Goal: Communication & Community: Answer question/provide support

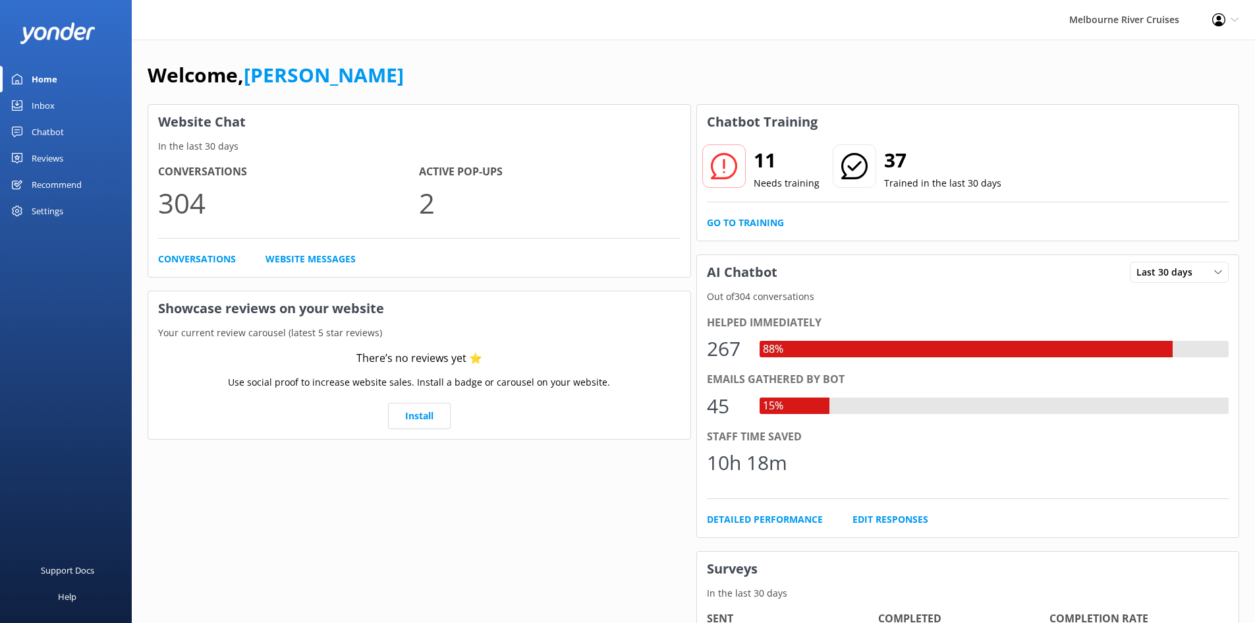
click at [52, 98] on div "Inbox" at bounding box center [43, 105] width 23 height 26
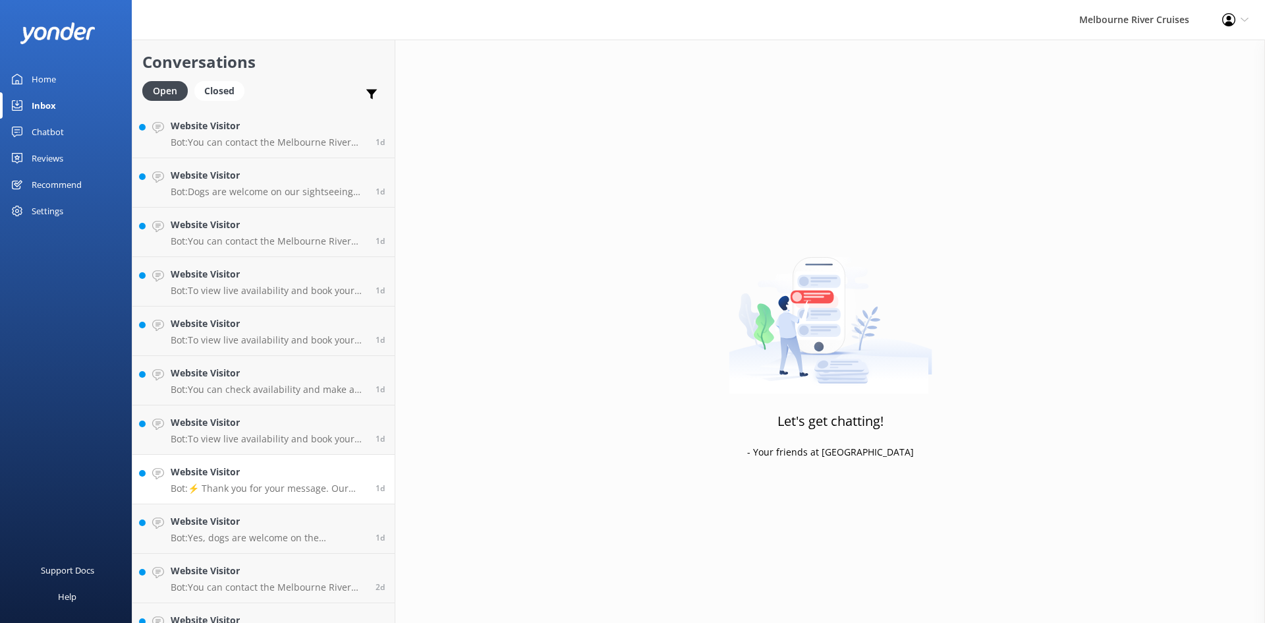
scroll to position [1068, 0]
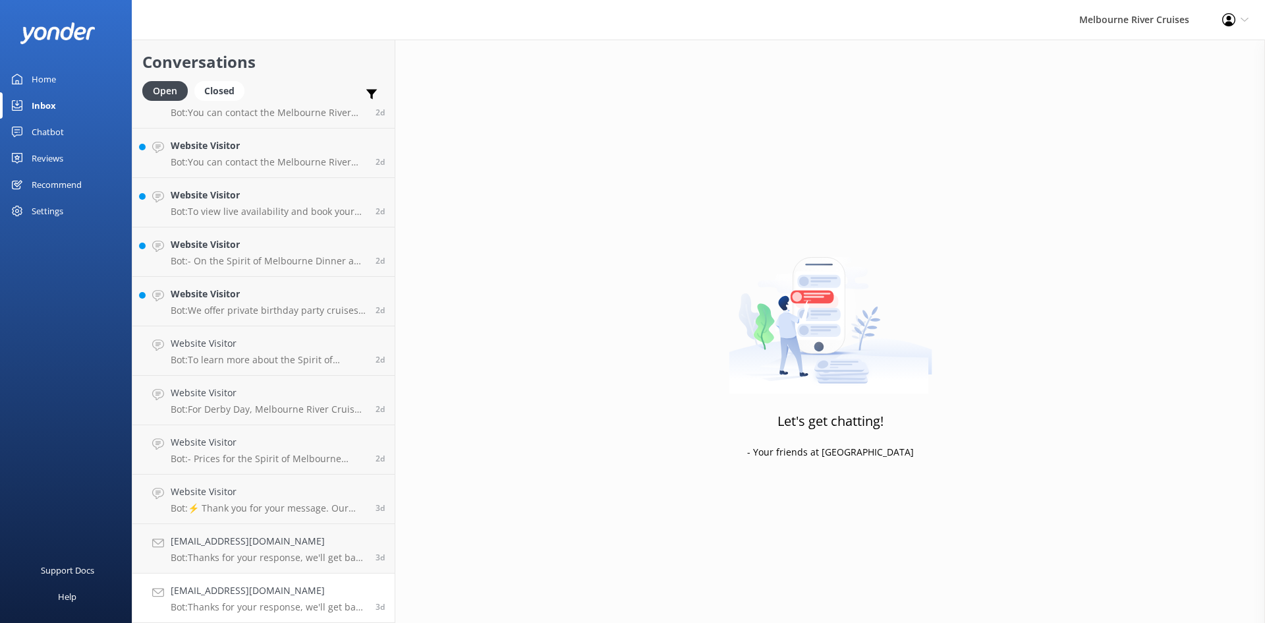
click at [231, 586] on h4 "[EMAIL_ADDRESS][DOMAIN_NAME]" at bounding box center [268, 590] width 195 height 14
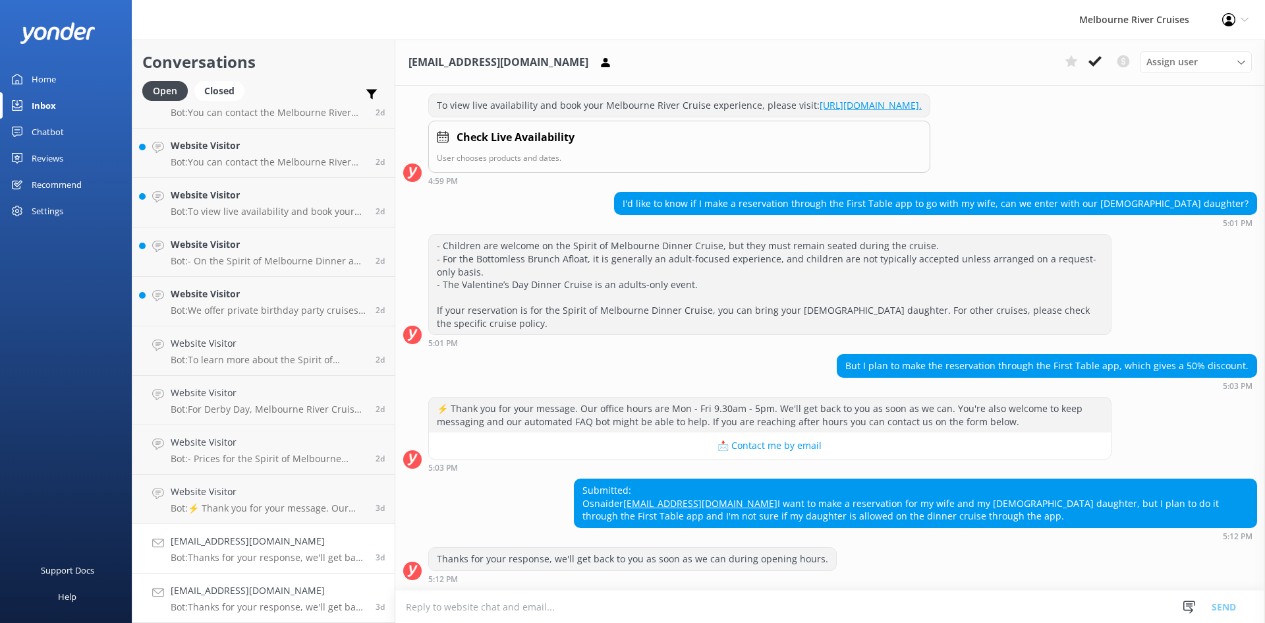
scroll to position [217, 0]
click at [277, 585] on h4 "[EMAIL_ADDRESS][DOMAIN_NAME]" at bounding box center [268, 590] width 195 height 14
click at [1240, 60] on icon at bounding box center [1242, 63] width 8 height 8
click at [1202, 190] on div "[PERSON_NAME]" at bounding box center [1178, 195] width 63 height 13
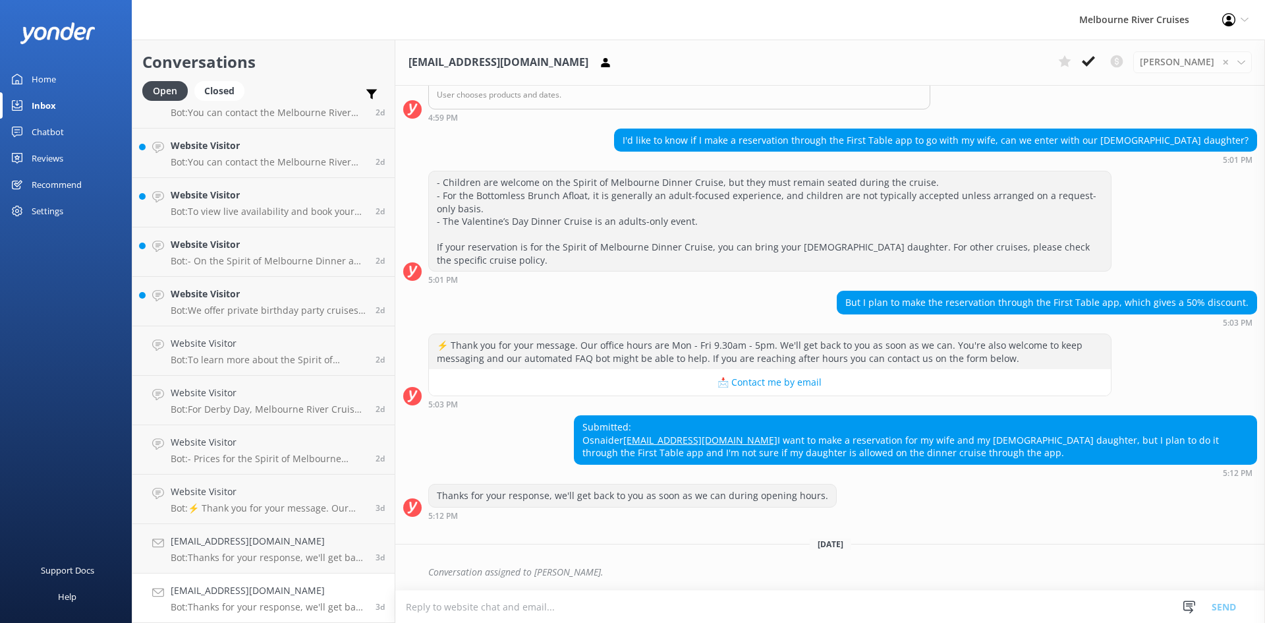
scroll to position [281, 0]
click at [213, 548] on h4 "[EMAIL_ADDRESS][DOMAIN_NAME]" at bounding box center [268, 541] width 195 height 14
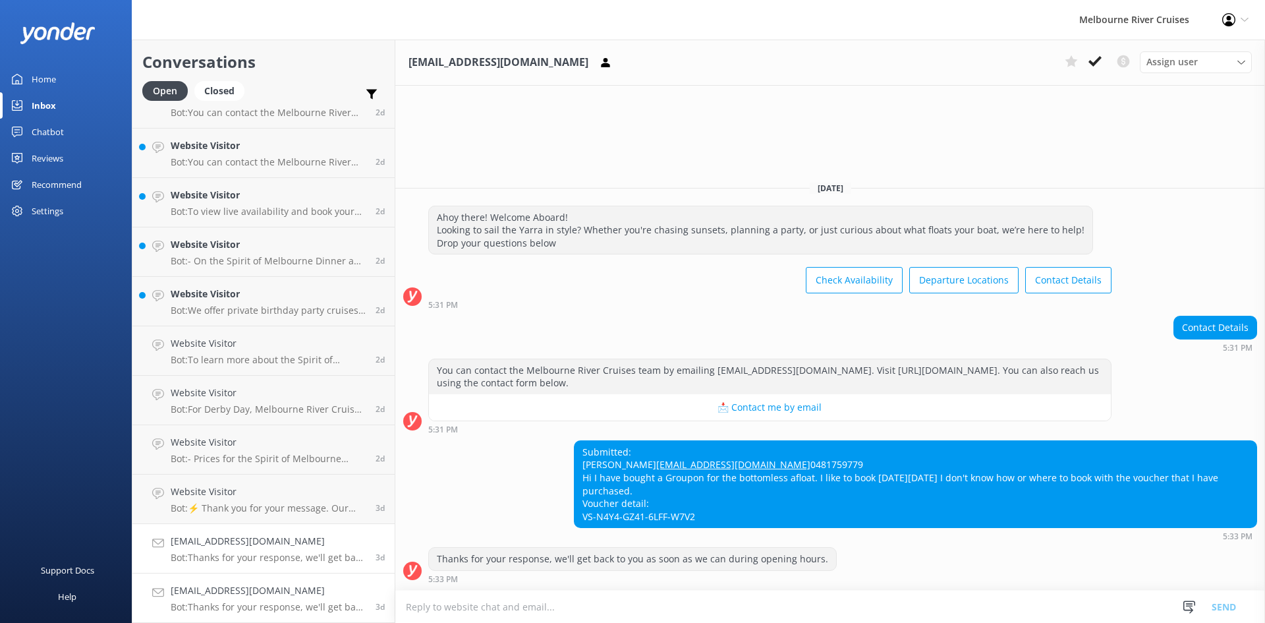
click at [268, 611] on p "Bot: Thanks for your response, we'll get back to you as soon as we can during o…" at bounding box center [268, 607] width 195 height 12
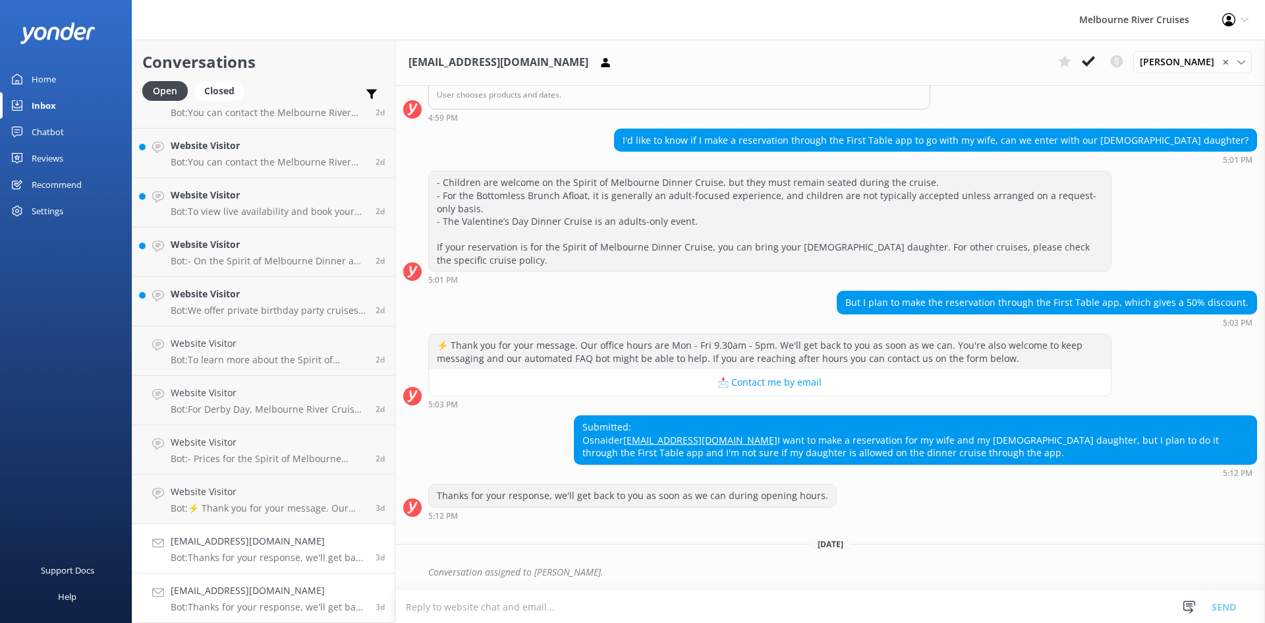
scroll to position [281, 0]
click at [275, 563] on p "Bot: Thanks for your response, we'll get back to you as soon as we can during o…" at bounding box center [268, 558] width 195 height 12
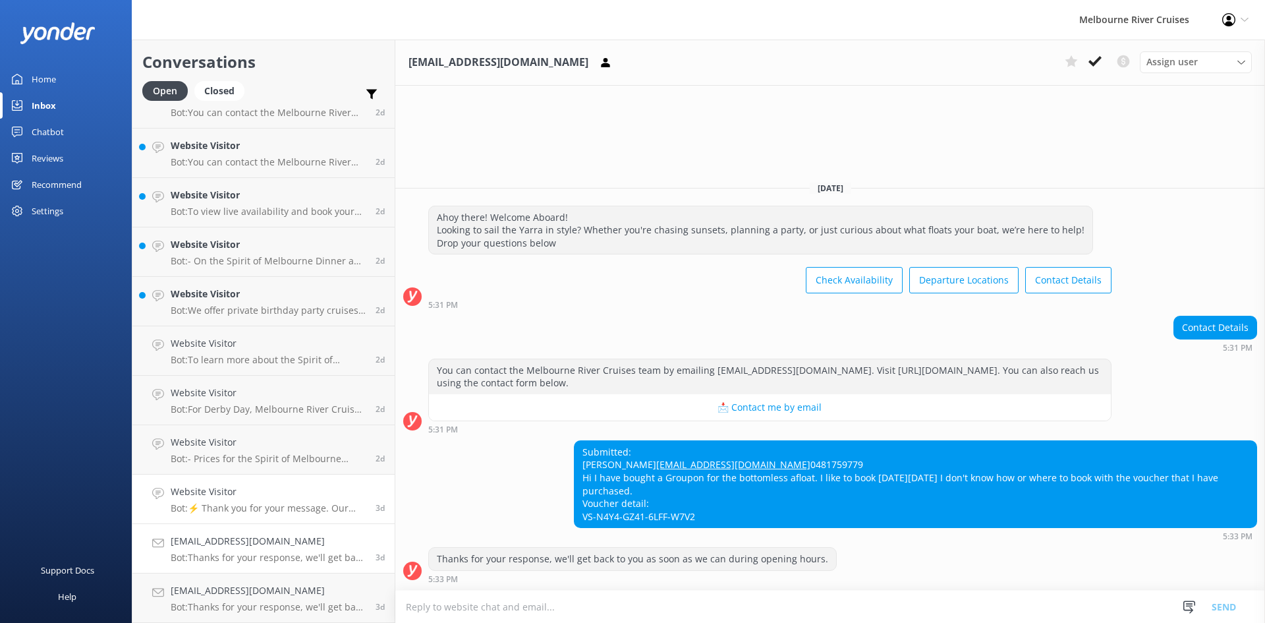
click at [244, 490] on h4 "Website Visitor" at bounding box center [268, 491] width 195 height 14
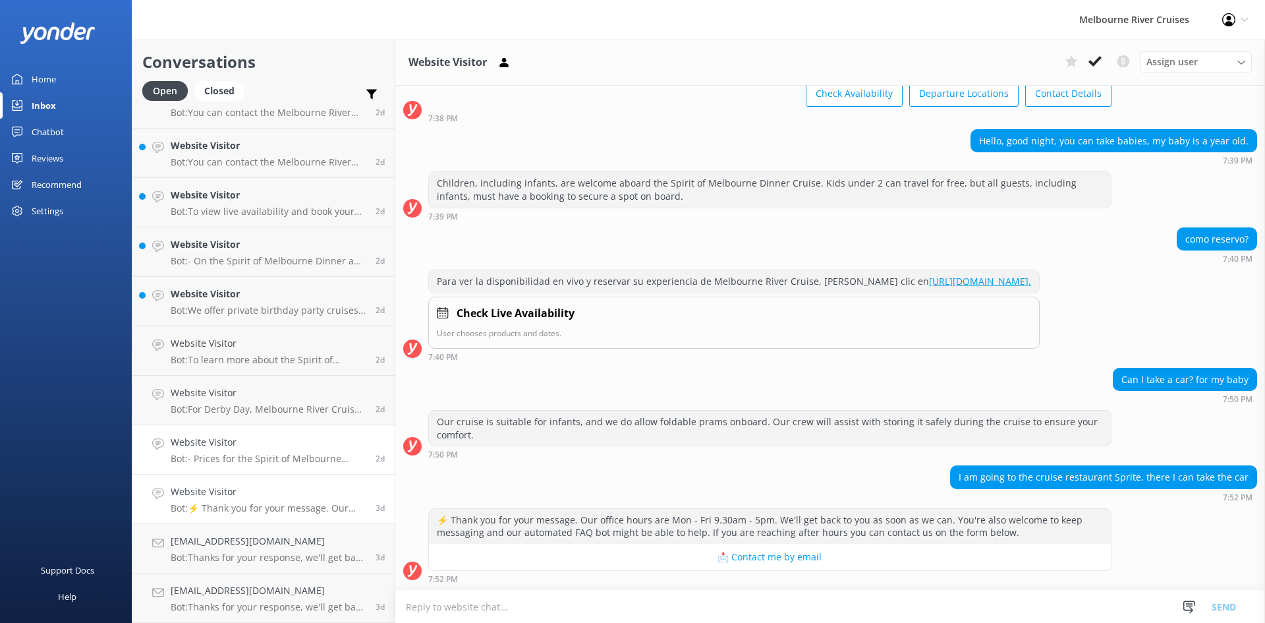
scroll to position [115, 0]
click at [1102, 59] on button at bounding box center [1095, 61] width 24 height 20
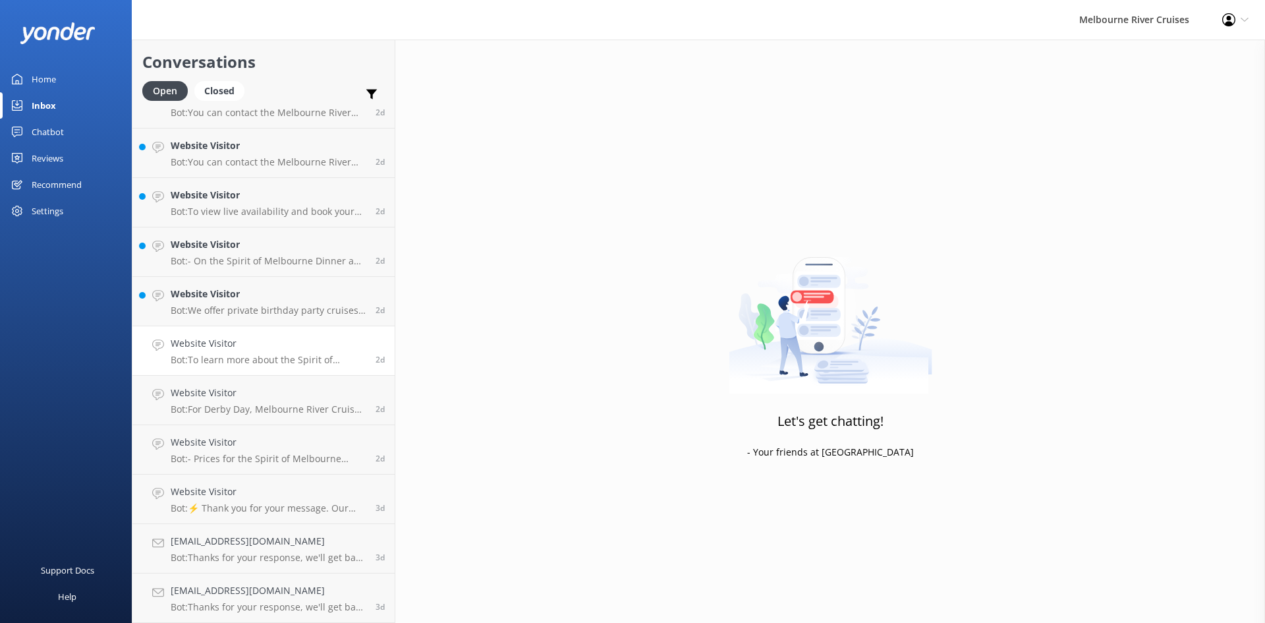
scroll to position [1018, 0]
click at [223, 486] on h4 "Website Visitor" at bounding box center [268, 491] width 195 height 14
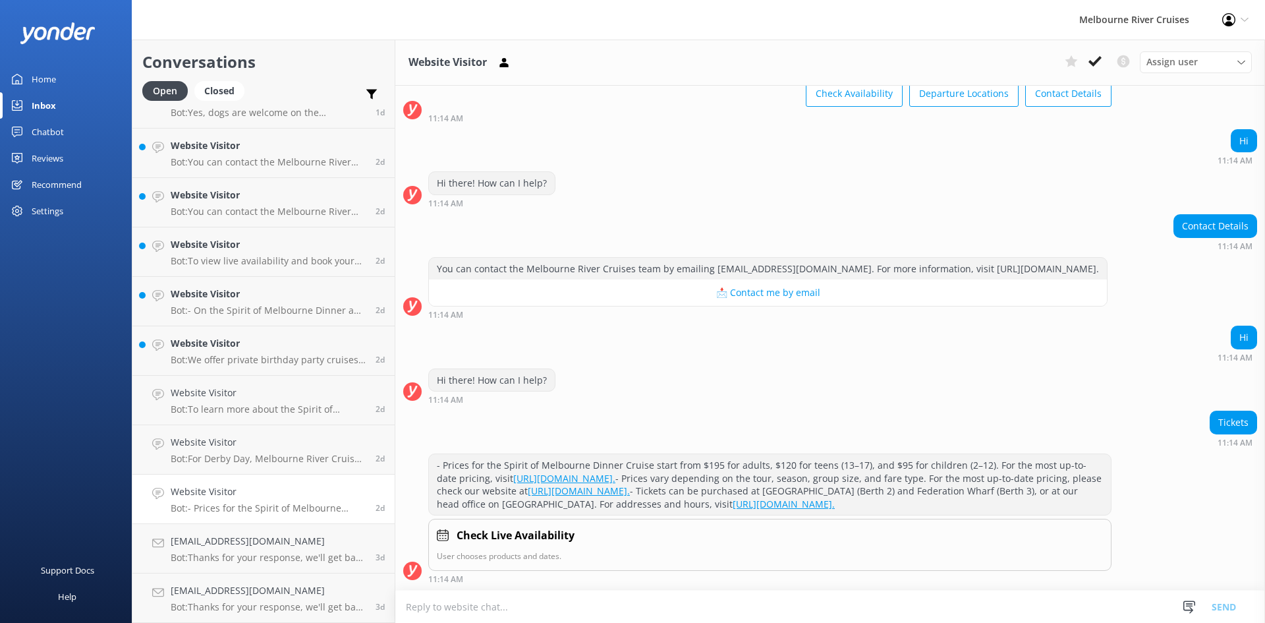
scroll to position [140, 0]
click at [1096, 66] on icon at bounding box center [1095, 61] width 13 height 13
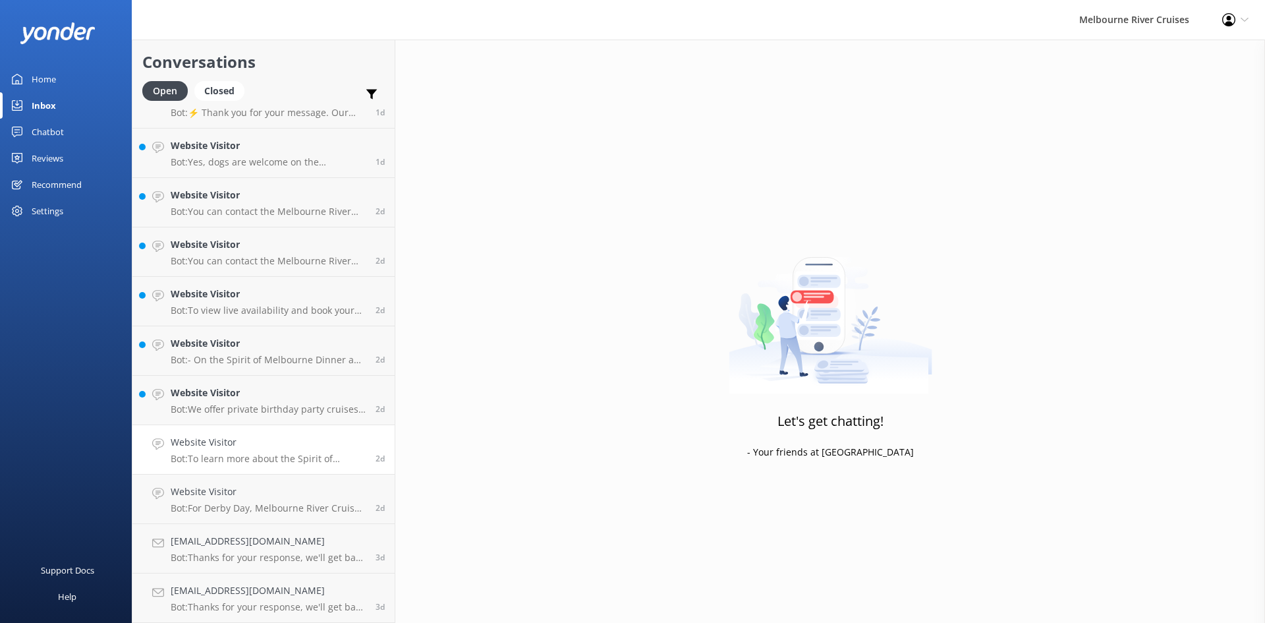
scroll to position [969, 0]
click at [227, 449] on h4 "Website Visitor" at bounding box center [268, 442] width 195 height 14
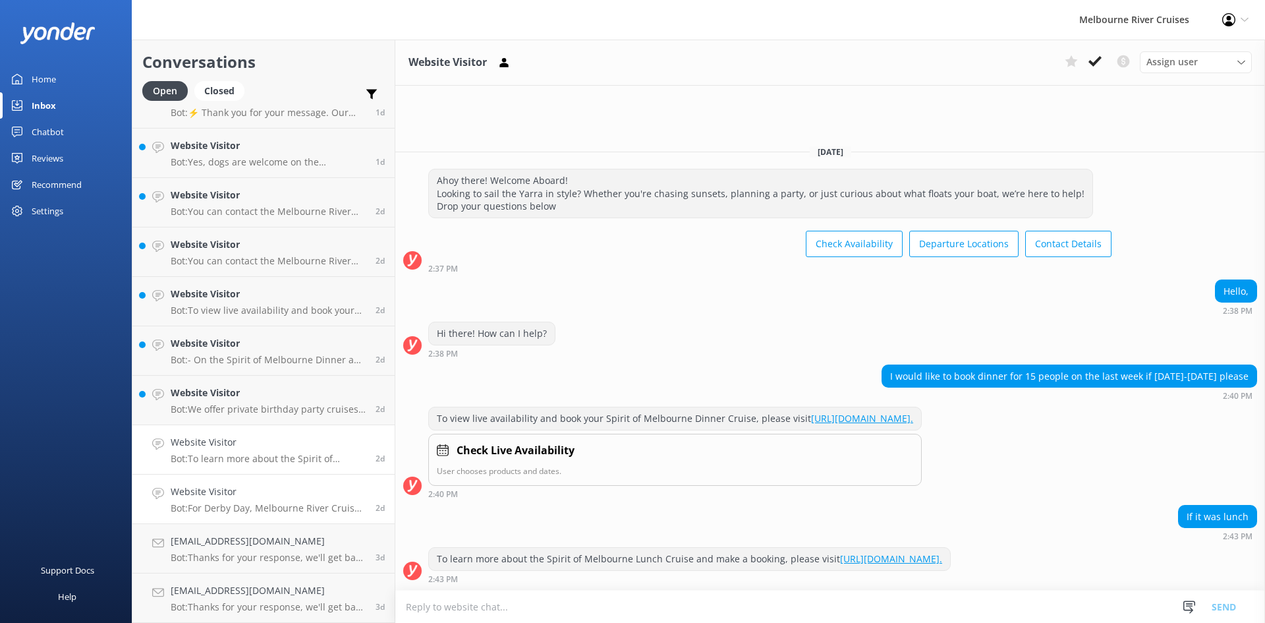
click at [215, 501] on div "Website Visitor Bot: For Derby Day, Melbourne River Cruises offers a Water Taxi…" at bounding box center [268, 498] width 195 height 29
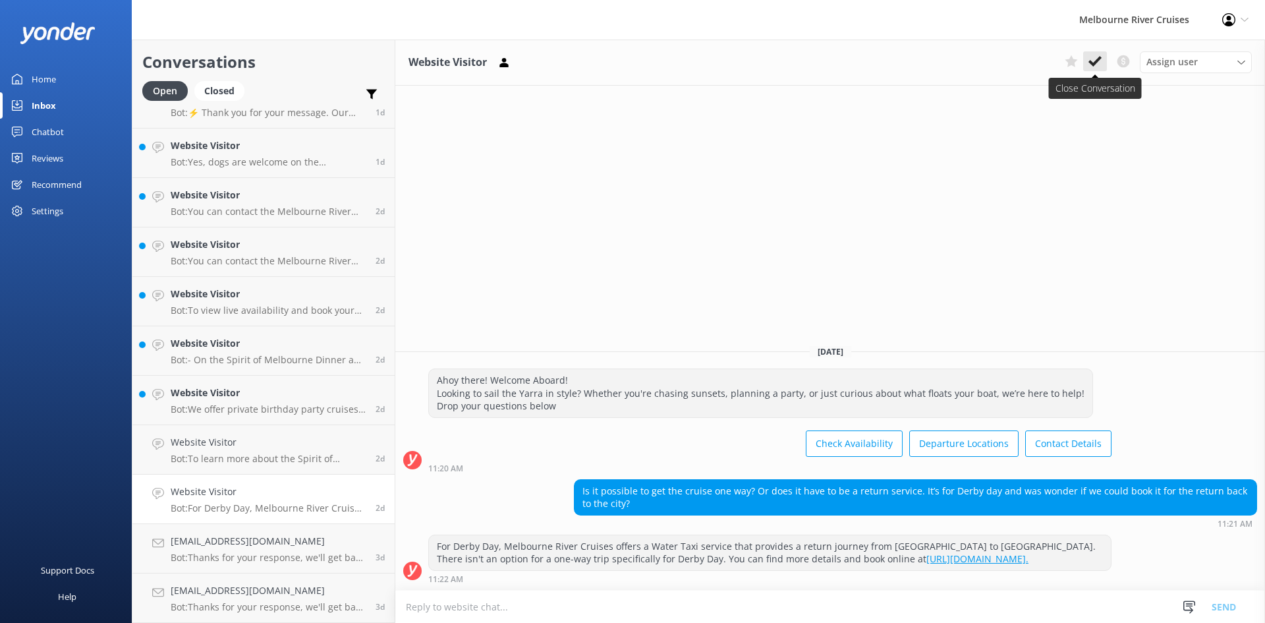
click at [1095, 59] on icon at bounding box center [1095, 61] width 13 height 13
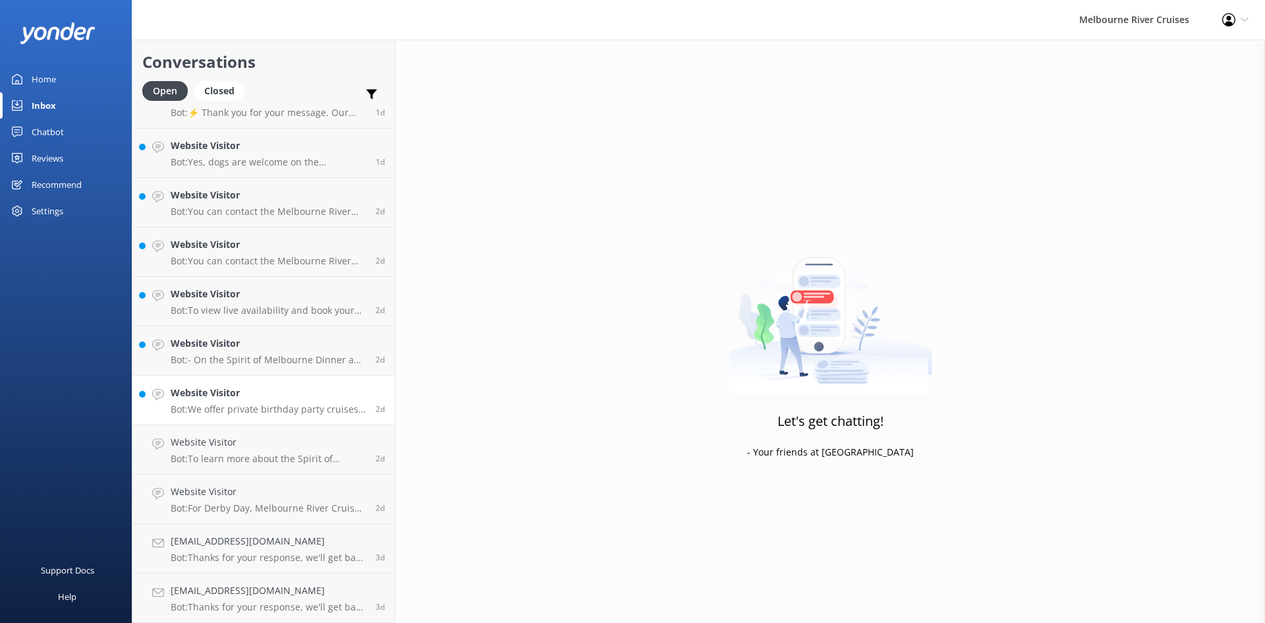
scroll to position [919, 0]
drag, startPoint x: 211, startPoint y: 480, endPoint x: 229, endPoint y: 470, distance: 21.3
click at [212, 480] on link "Website Visitor Bot: To learn more about the Spirit of Melbourne Lunch Cruise a…" at bounding box center [263, 498] width 262 height 49
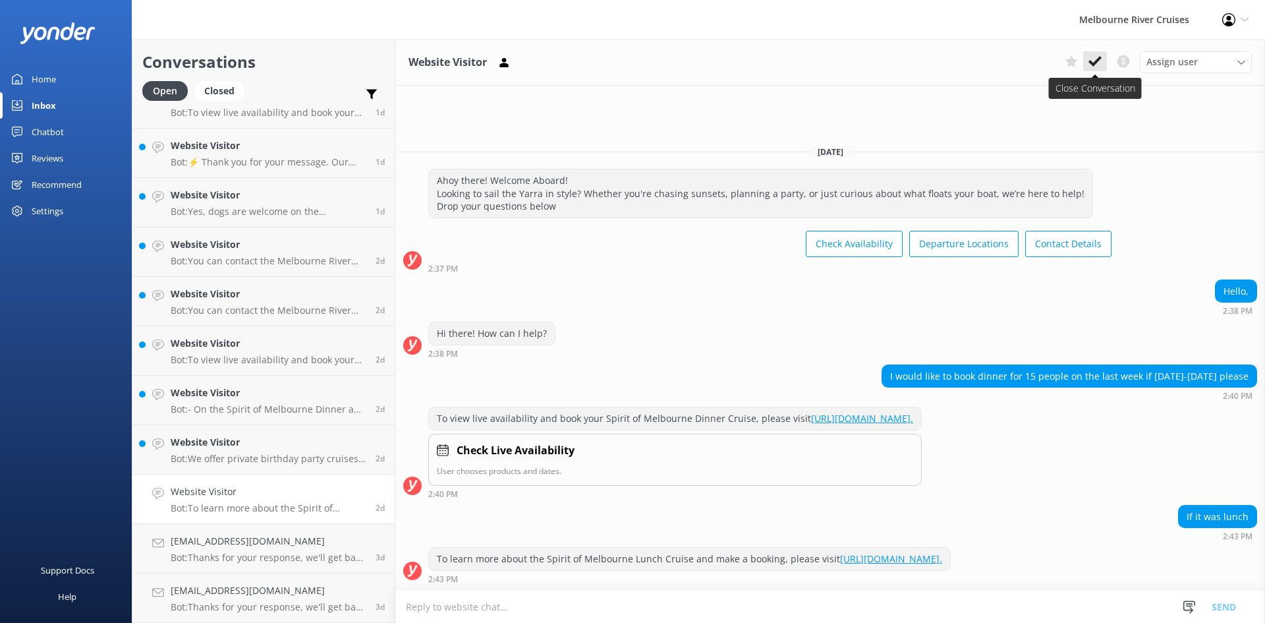
click at [1099, 63] on icon at bounding box center [1095, 61] width 13 height 13
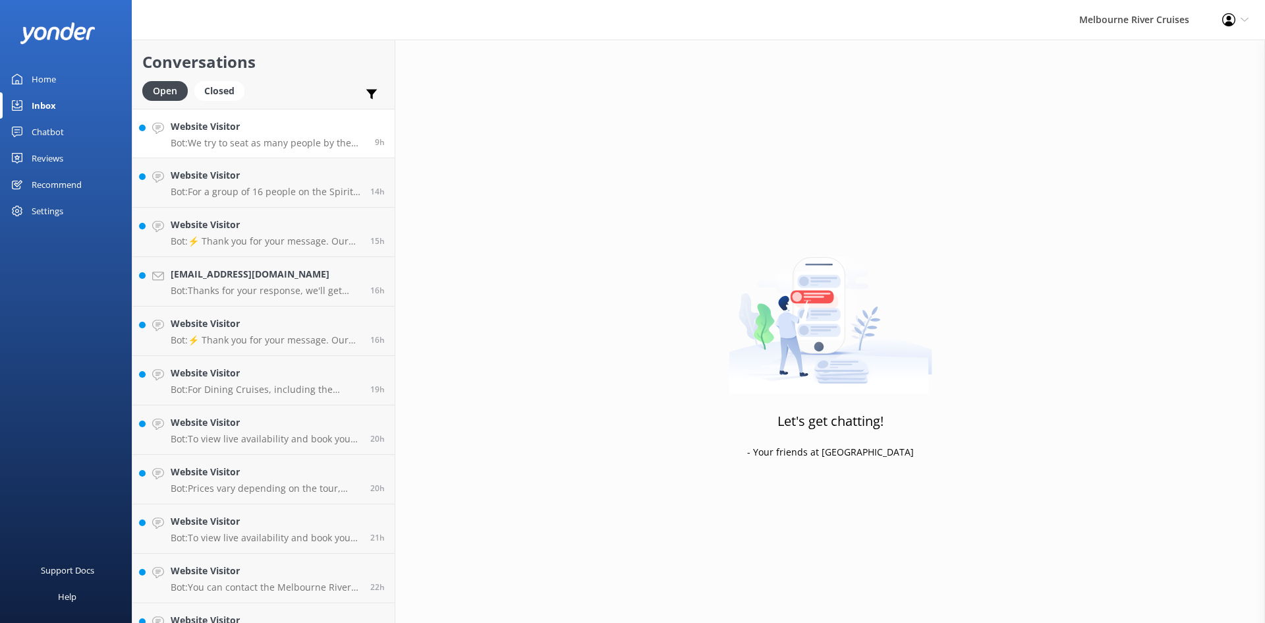
click at [265, 123] on h4 "Website Visitor" at bounding box center [268, 126] width 194 height 14
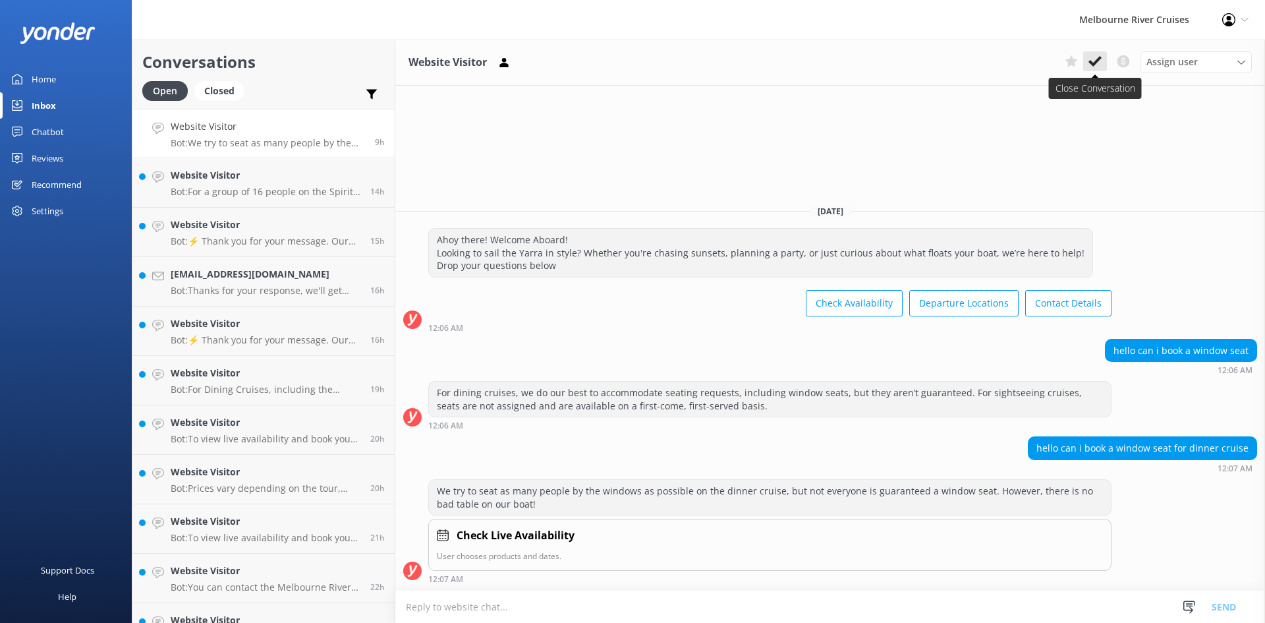
click at [1091, 63] on use at bounding box center [1095, 61] width 13 height 11
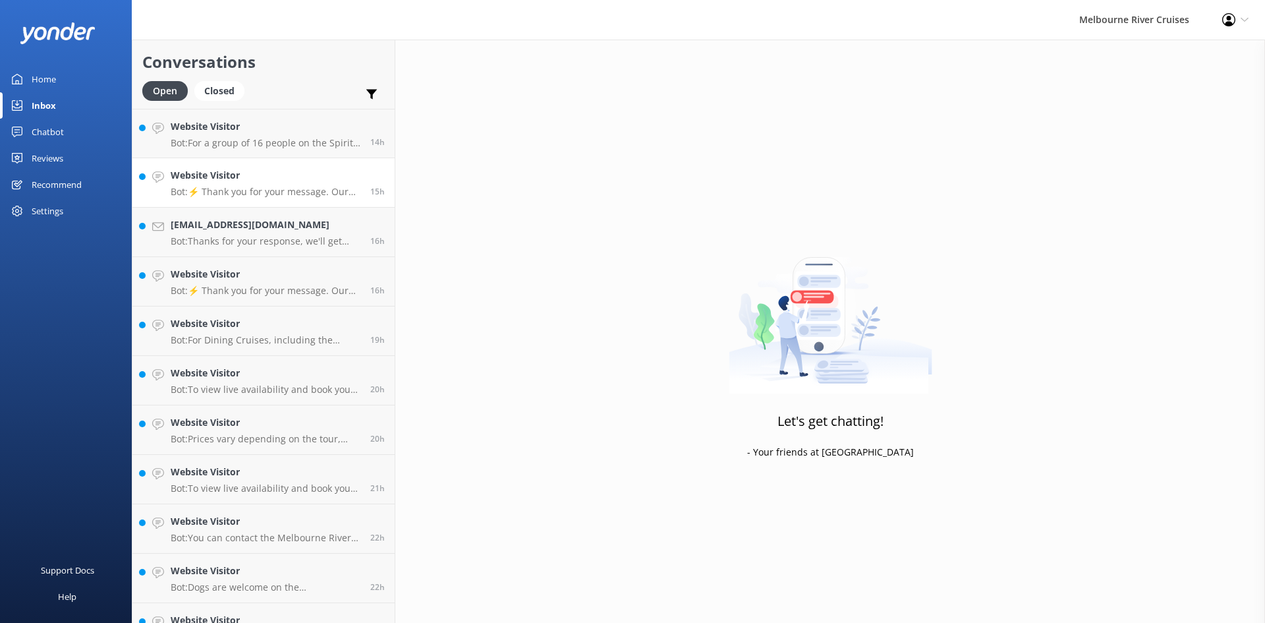
click at [230, 171] on h4 "Website Visitor" at bounding box center [266, 175] width 190 height 14
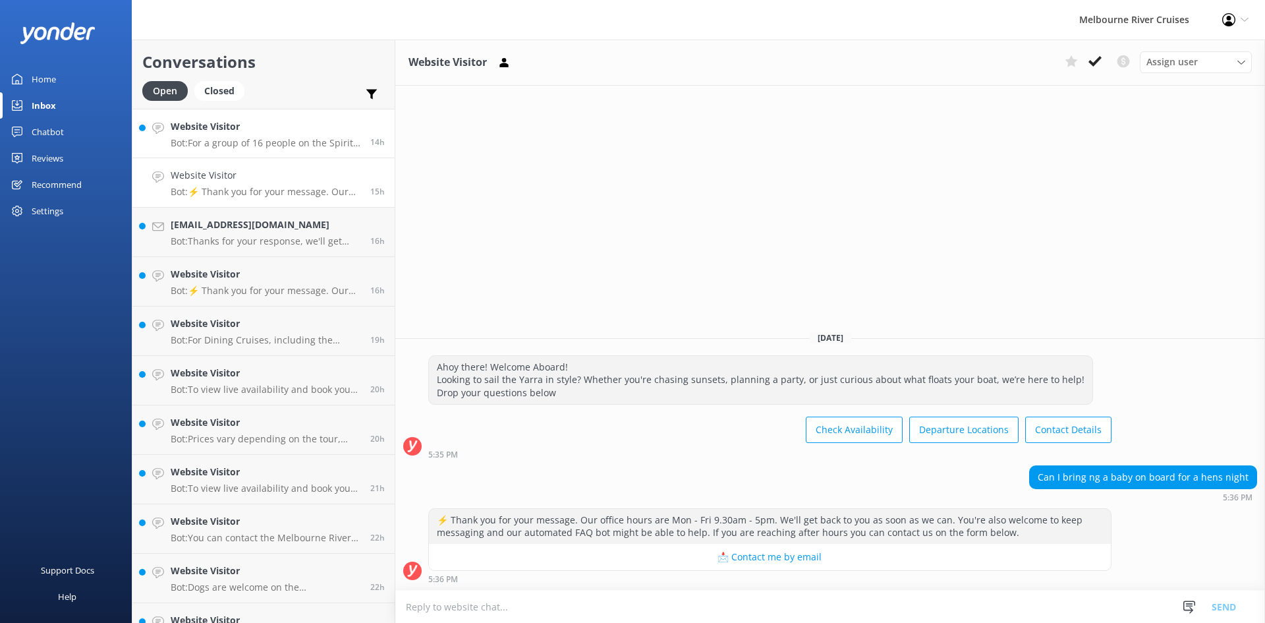
click at [235, 132] on h4 "Website Visitor" at bounding box center [266, 126] width 190 height 14
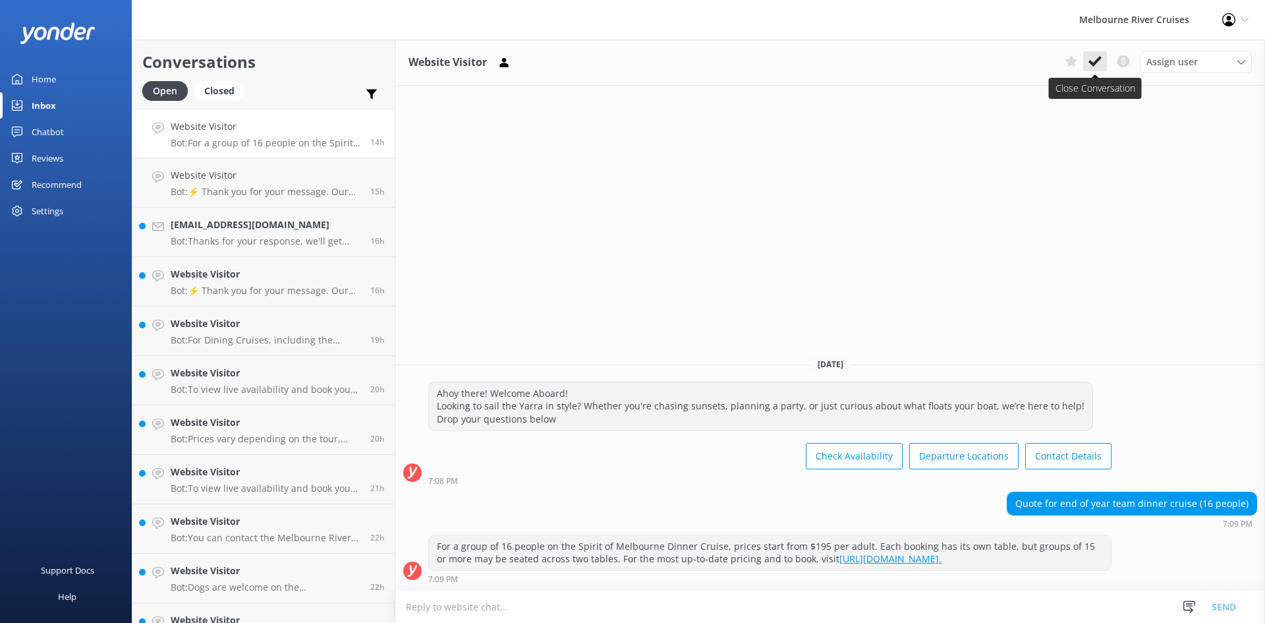
click at [1097, 67] on icon at bounding box center [1095, 61] width 13 height 13
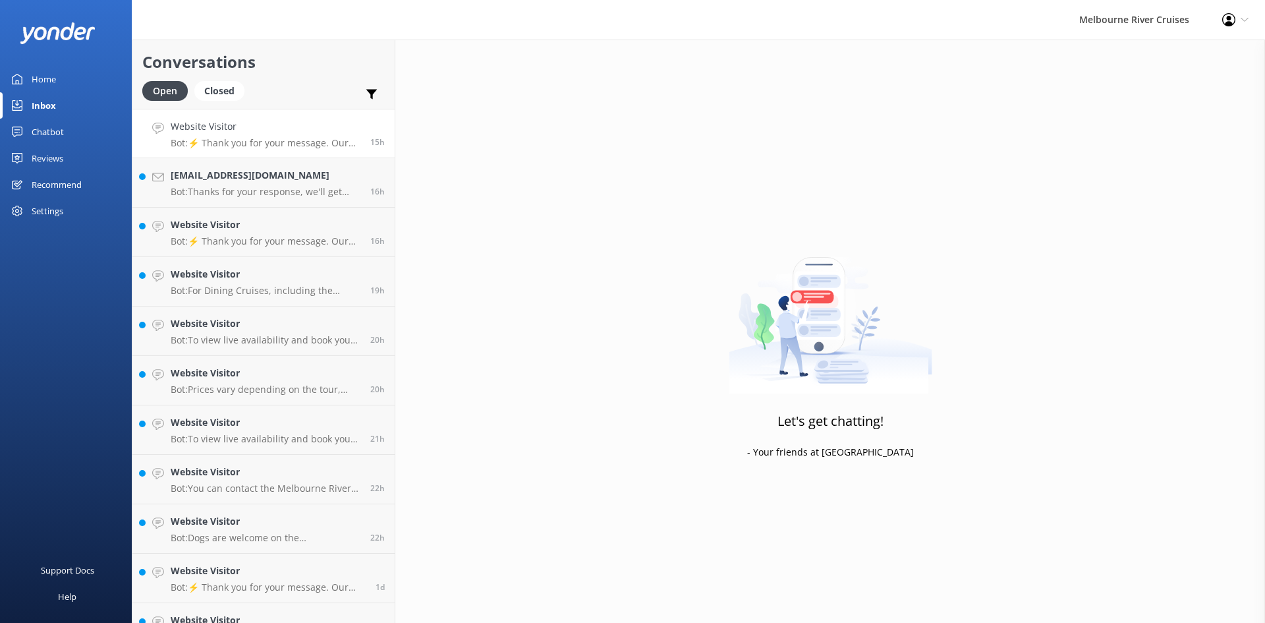
click at [243, 131] on h4 "Website Visitor" at bounding box center [266, 126] width 190 height 14
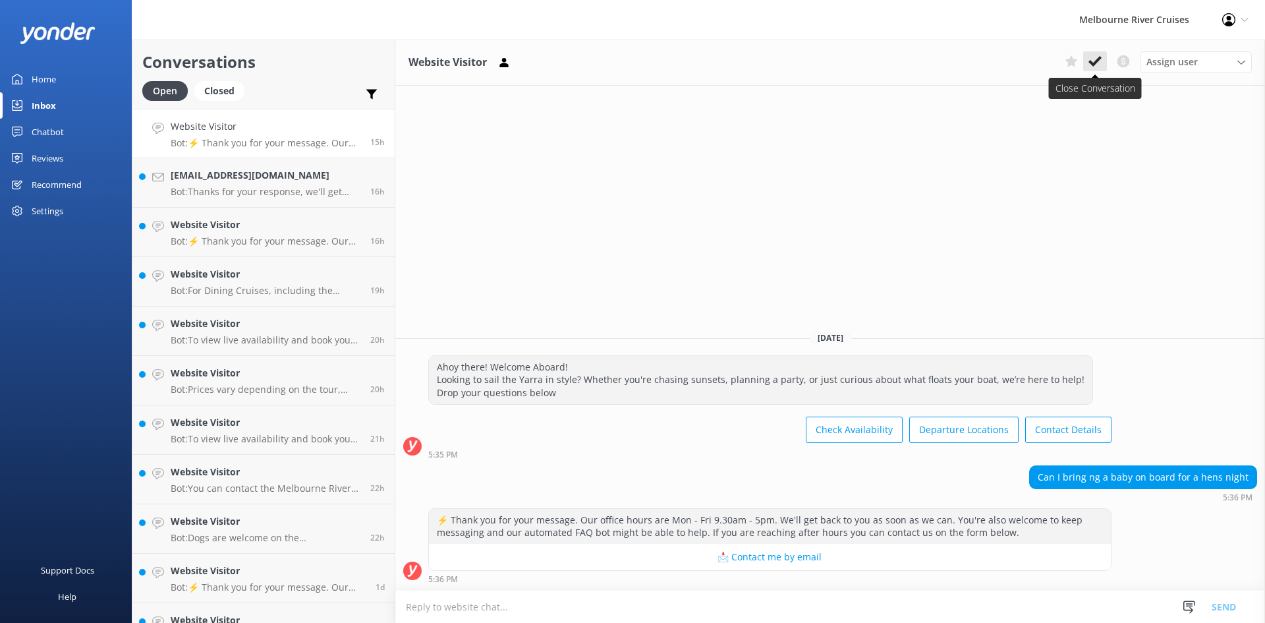
click at [1097, 56] on icon at bounding box center [1095, 61] width 13 height 13
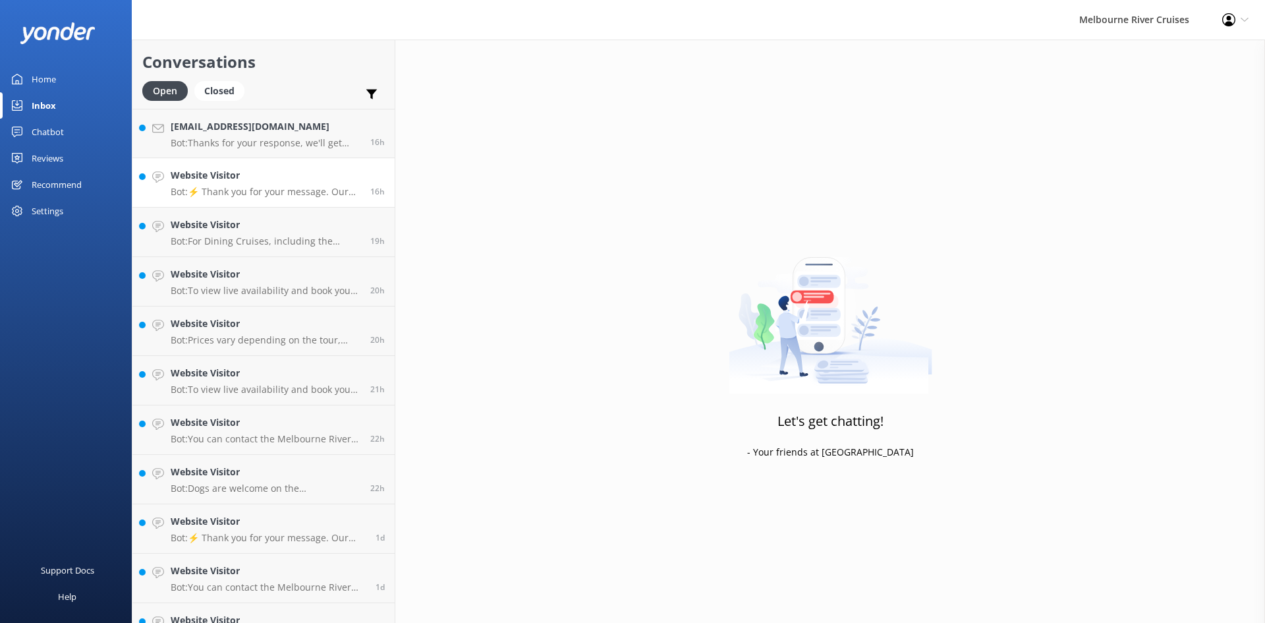
click at [258, 189] on p "Bot: ⚡ Thank you for your message. Our office hours are Mon - Fri 9.30am - 5pm.…" at bounding box center [266, 192] width 190 height 12
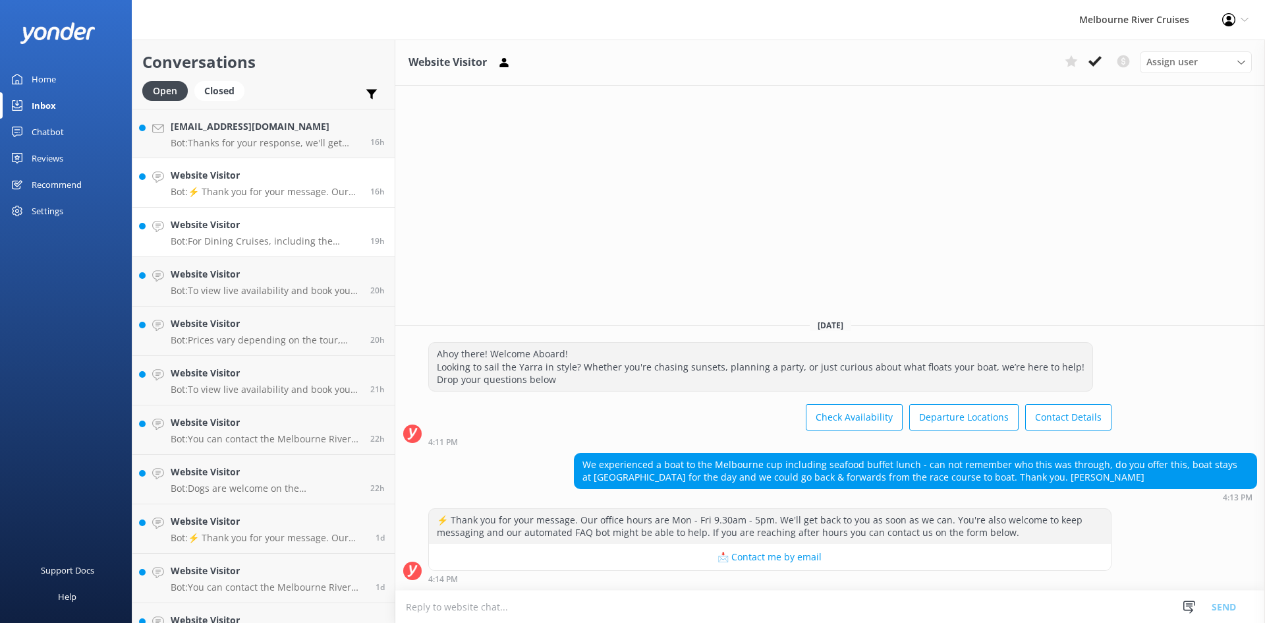
click at [286, 233] on div "Website Visitor Bot: For Dining Cruises, including the Dinner Cruise, cancellat…" at bounding box center [266, 231] width 190 height 29
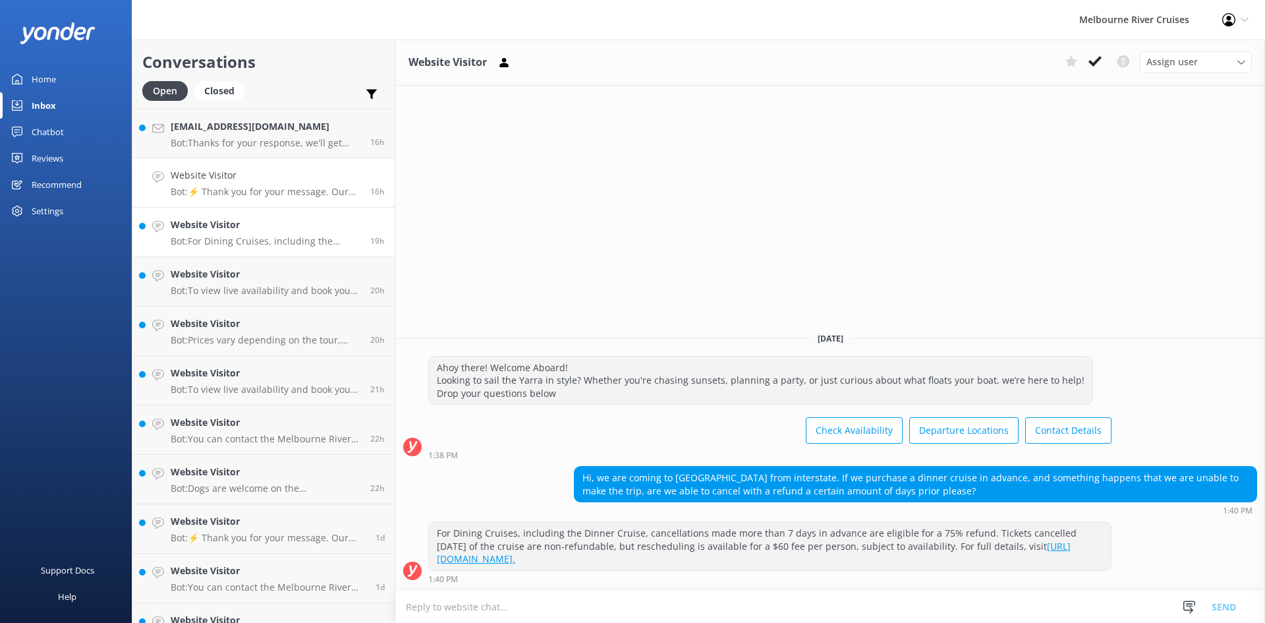
click at [284, 202] on link "Website Visitor Bot: ⚡ Thank you for your message. Our office hours are Mon - F…" at bounding box center [263, 182] width 262 height 49
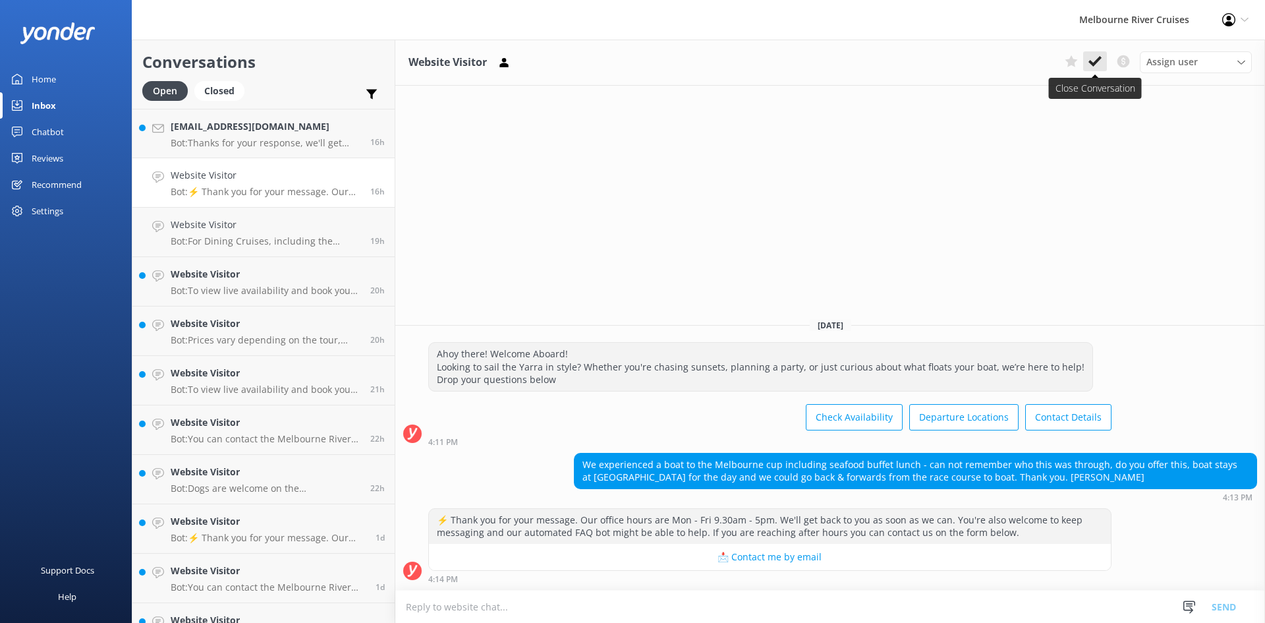
click at [1091, 65] on use at bounding box center [1095, 61] width 13 height 11
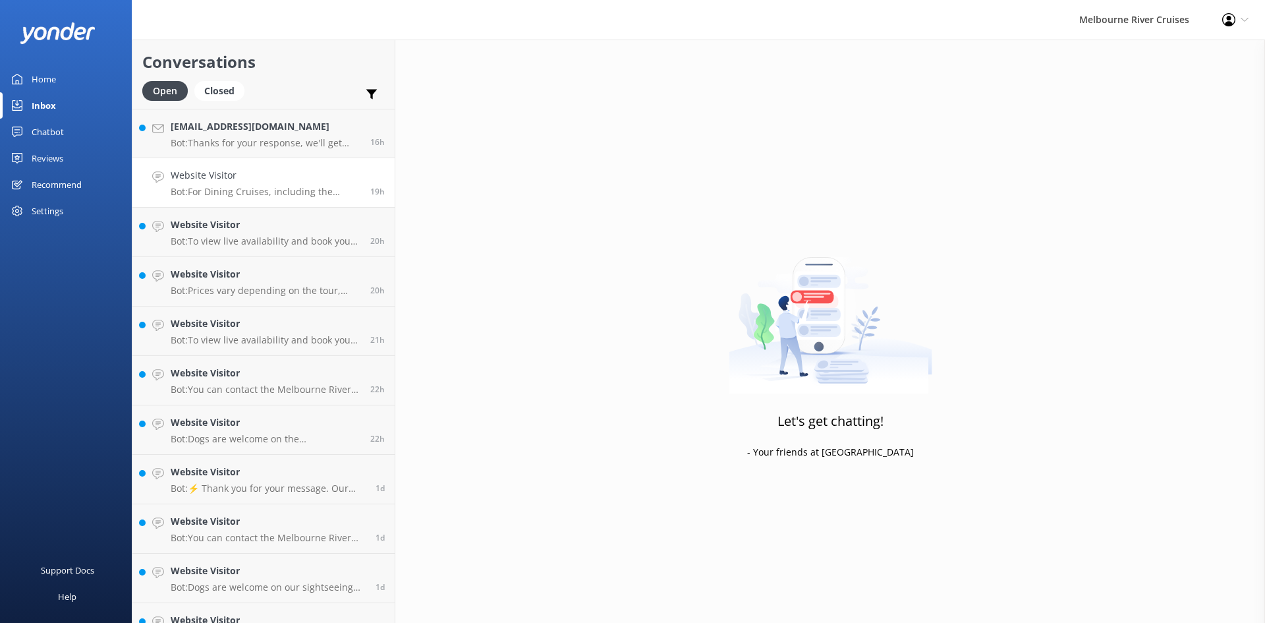
click at [260, 172] on h4 "Website Visitor" at bounding box center [266, 175] width 190 height 14
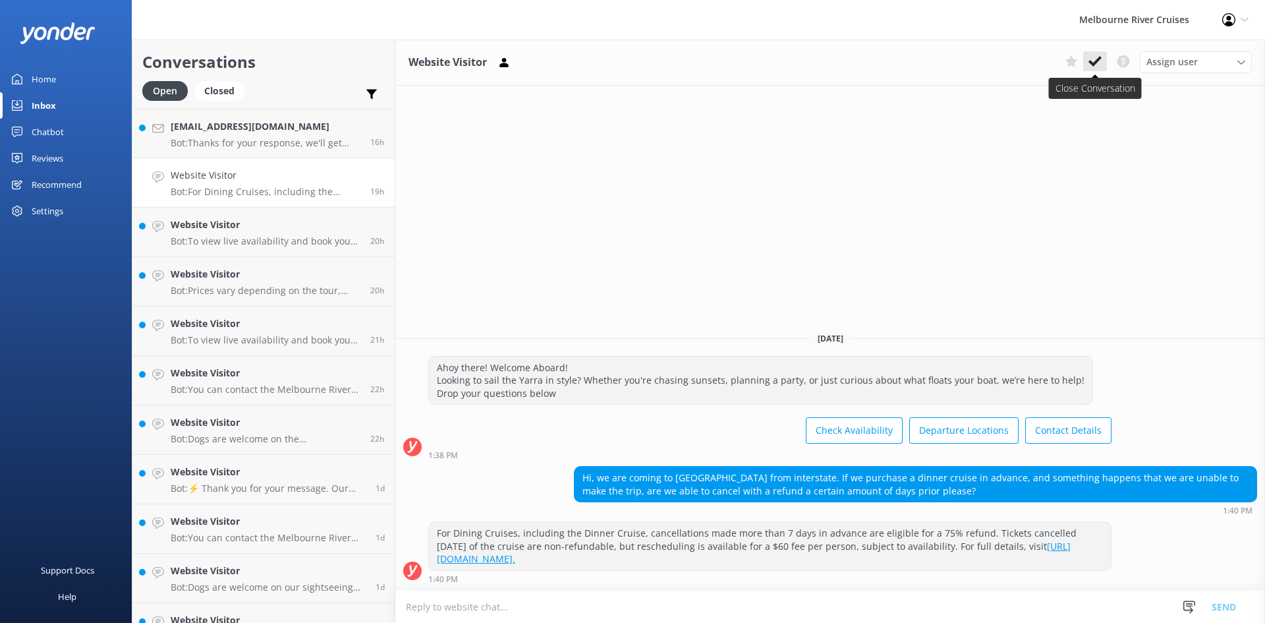
click at [1093, 62] on icon at bounding box center [1095, 61] width 13 height 13
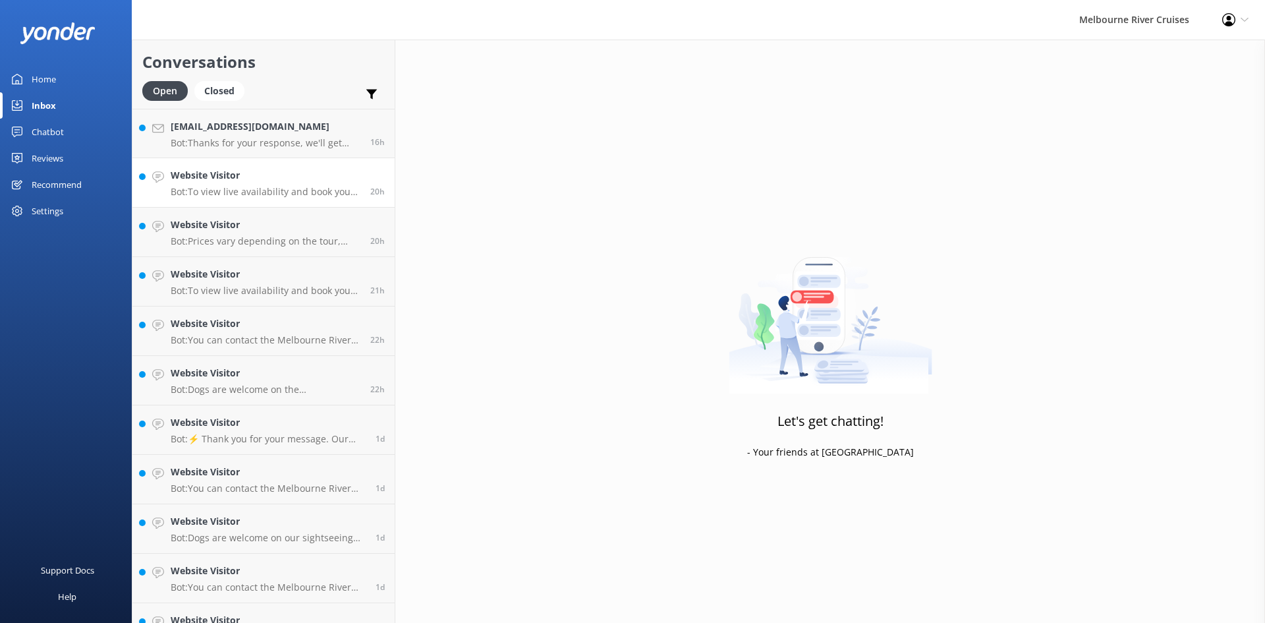
click at [231, 181] on h4 "Website Visitor" at bounding box center [266, 175] width 190 height 14
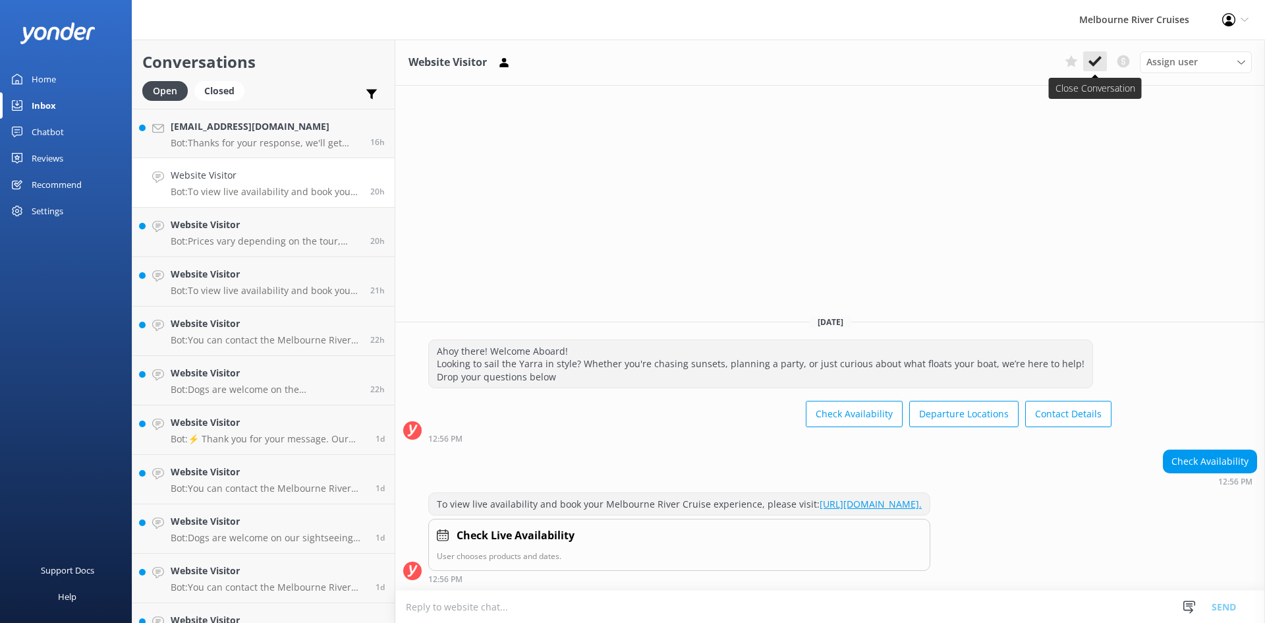
click at [1095, 66] on icon at bounding box center [1095, 61] width 13 height 13
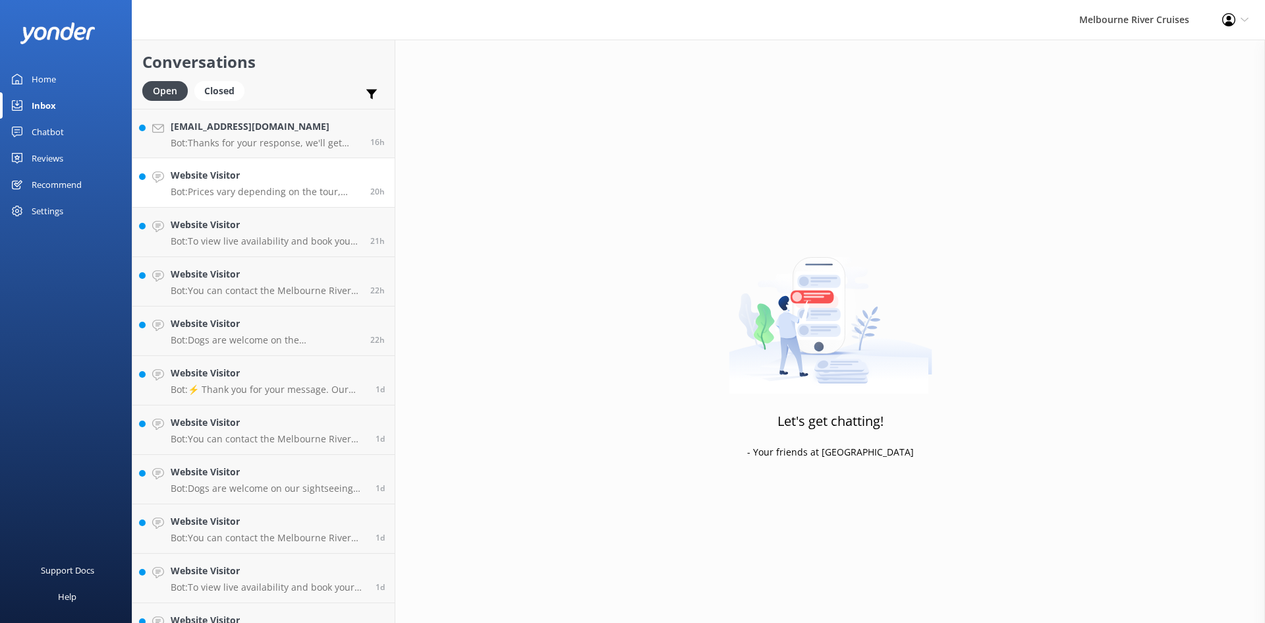
click at [228, 186] on p "Bot: Prices vary depending on the tour, season, group size, and fare type. For …" at bounding box center [266, 192] width 190 height 12
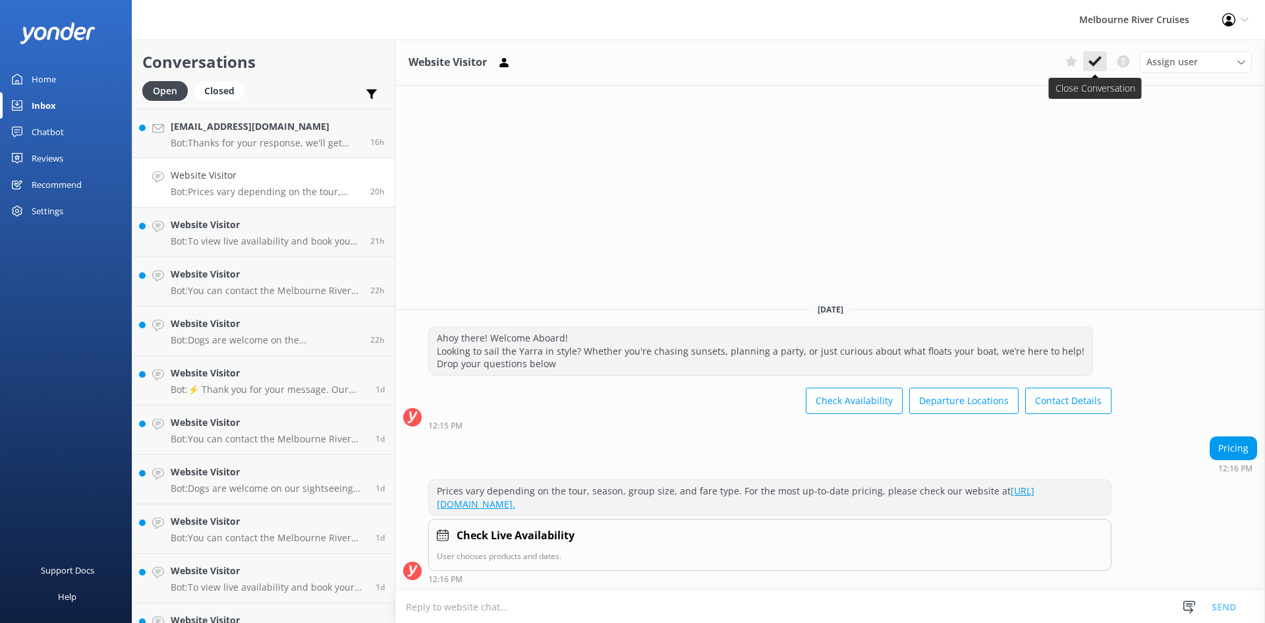
click at [1100, 58] on use at bounding box center [1095, 61] width 13 height 11
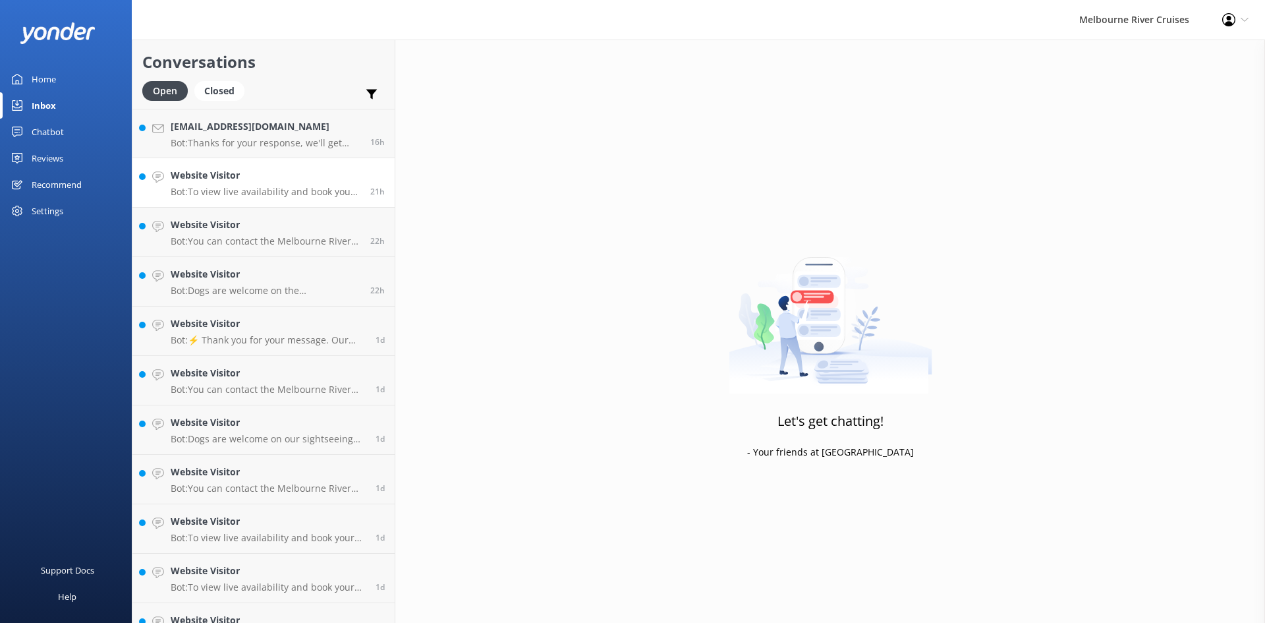
click at [224, 179] on h4 "Website Visitor" at bounding box center [266, 175] width 190 height 14
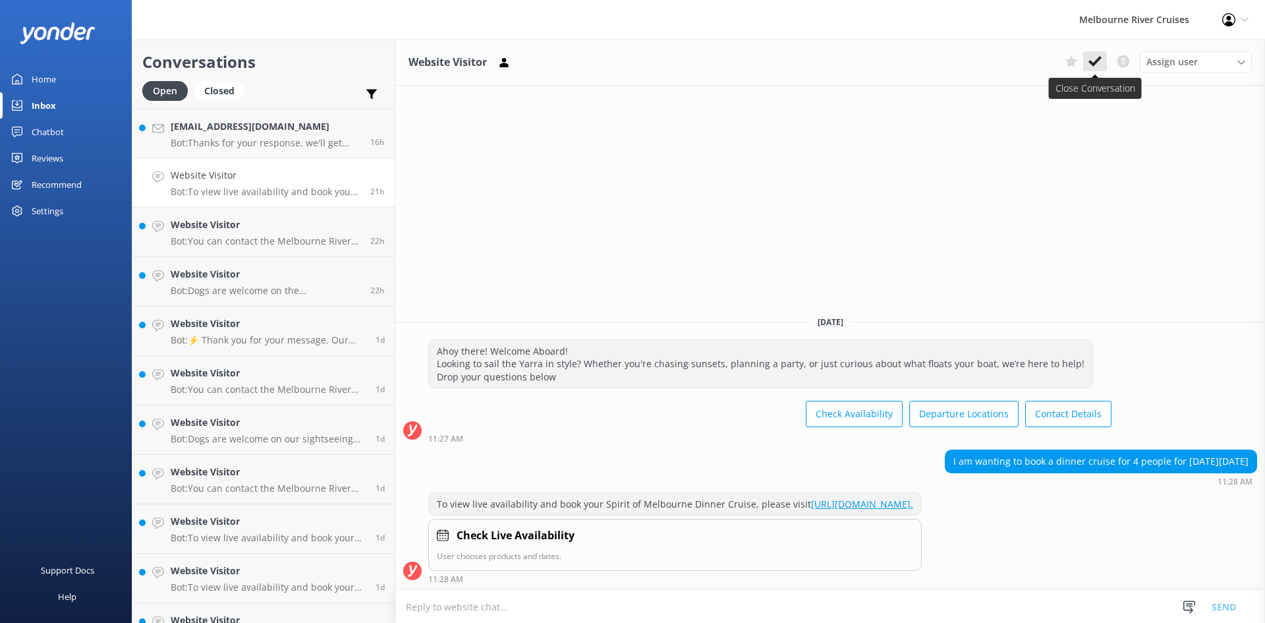
drag, startPoint x: 1092, startPoint y: 72, endPoint x: 1092, endPoint y: 63, distance: 9.9
click at [1092, 70] on div "Assign user Marketing [PERSON_NAME] [PERSON_NAME] Okmasich [PERSON_NAME] [PERSO…" at bounding box center [1156, 61] width 192 height 21
click at [1092, 63] on use at bounding box center [1095, 61] width 13 height 11
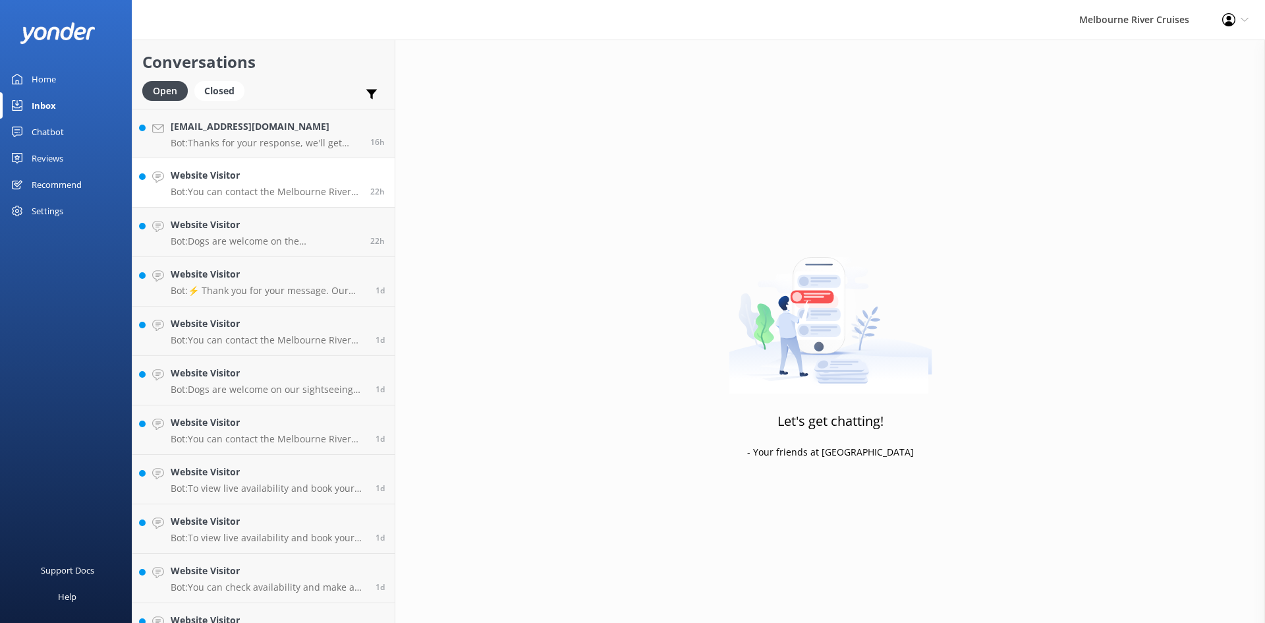
click at [225, 184] on div "Website Visitor Bot: You can contact the Melbourne River Cruises team by emaili…" at bounding box center [266, 182] width 190 height 29
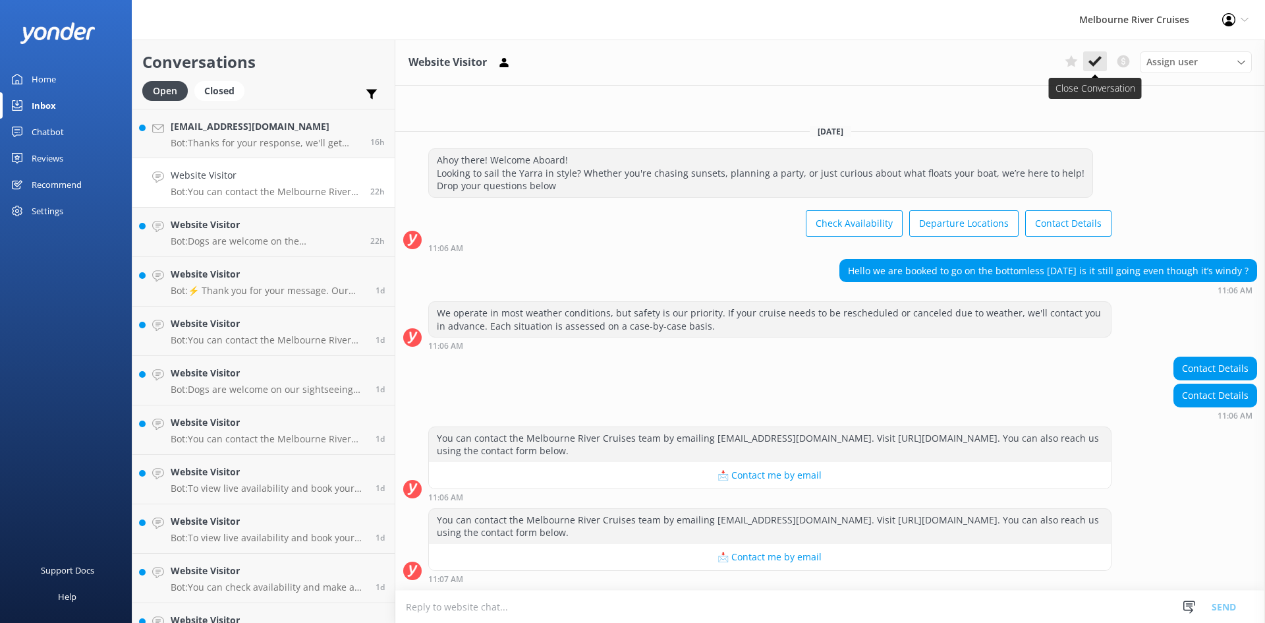
click at [1097, 55] on icon at bounding box center [1095, 61] width 13 height 13
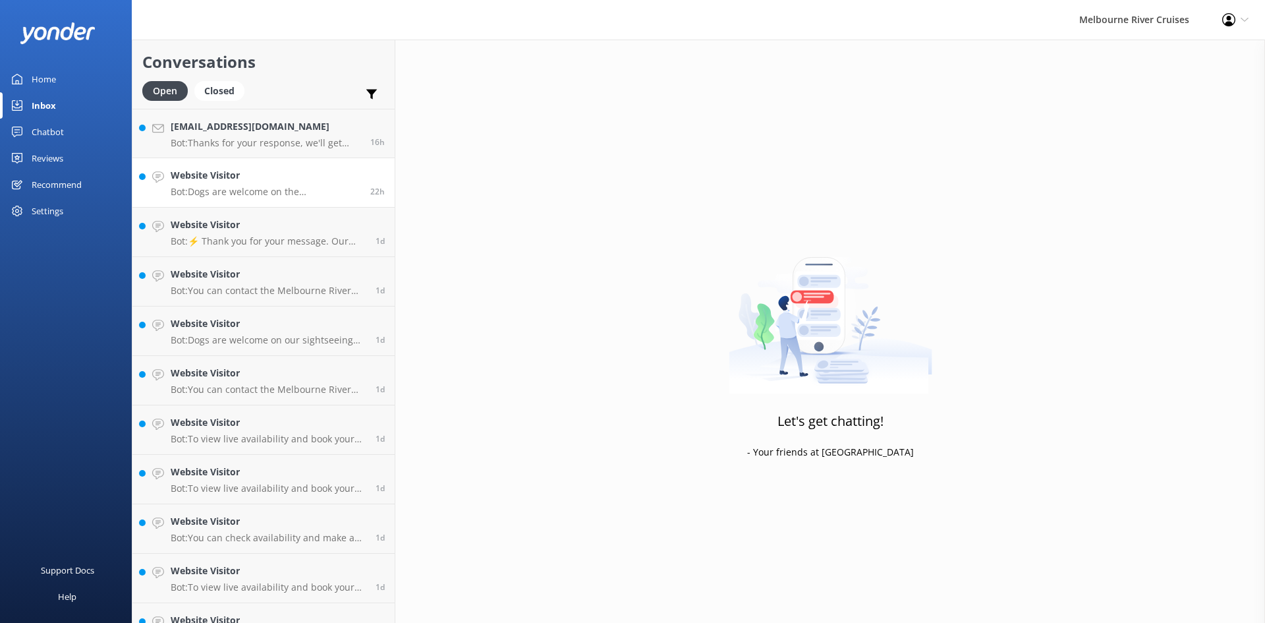
click at [211, 189] on p "Bot: Dogs are welcome on the Williamstown Ferry sightseeing cruise! They must r…" at bounding box center [266, 192] width 190 height 12
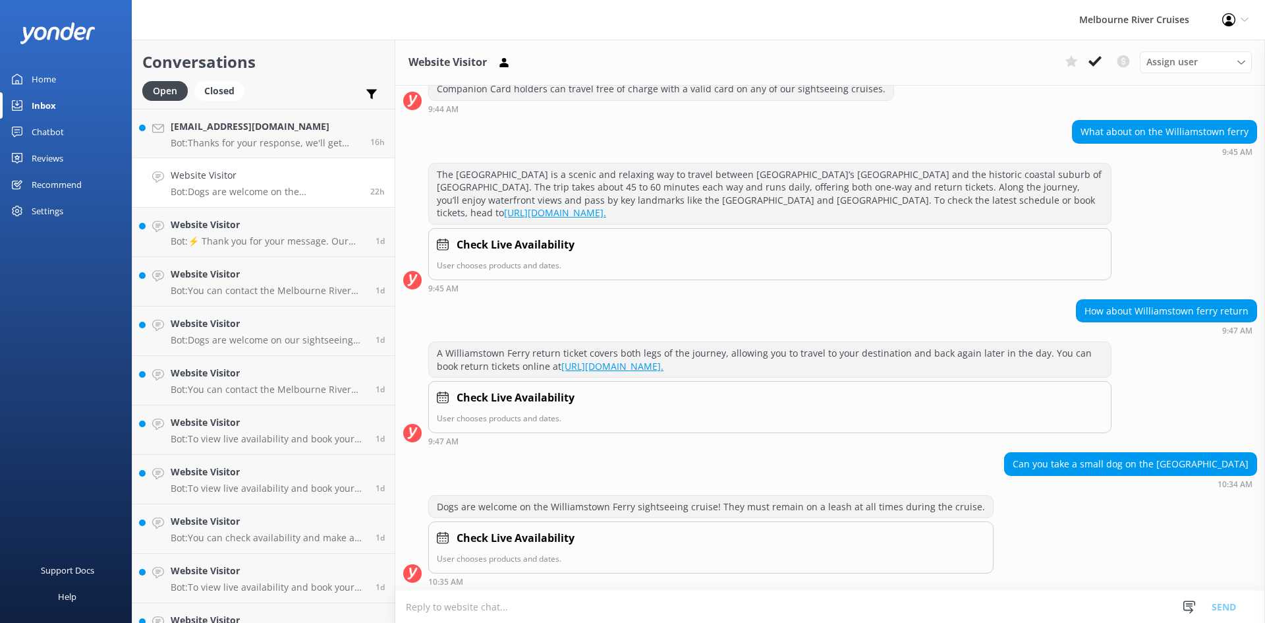
scroll to position [198, 0]
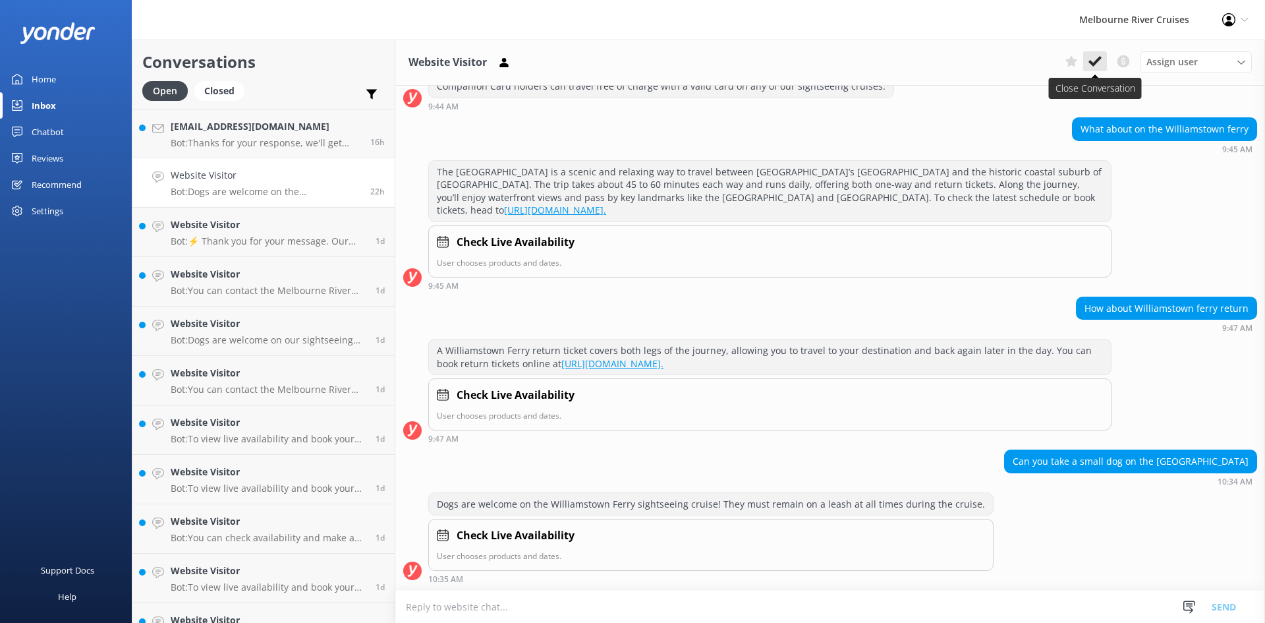
click at [1094, 63] on use at bounding box center [1095, 61] width 13 height 11
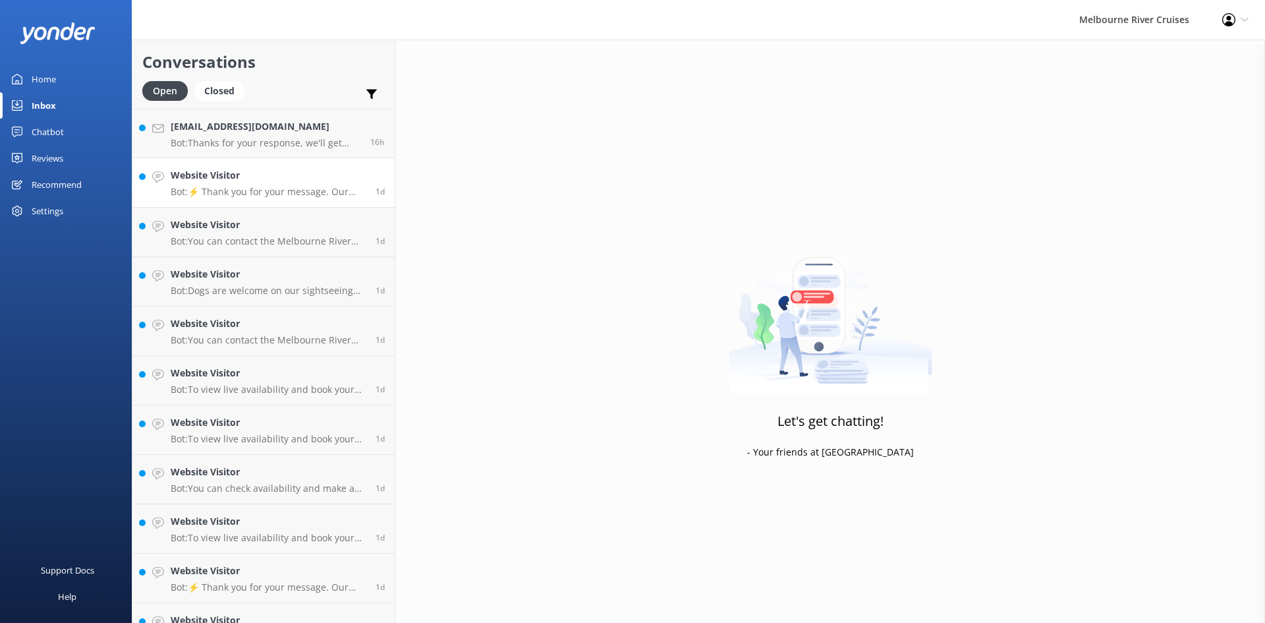
click at [257, 186] on p "Bot: ⚡ Thank you for your message. Our office hours are Mon - Fri 9.30am - 5pm.…" at bounding box center [268, 192] width 195 height 12
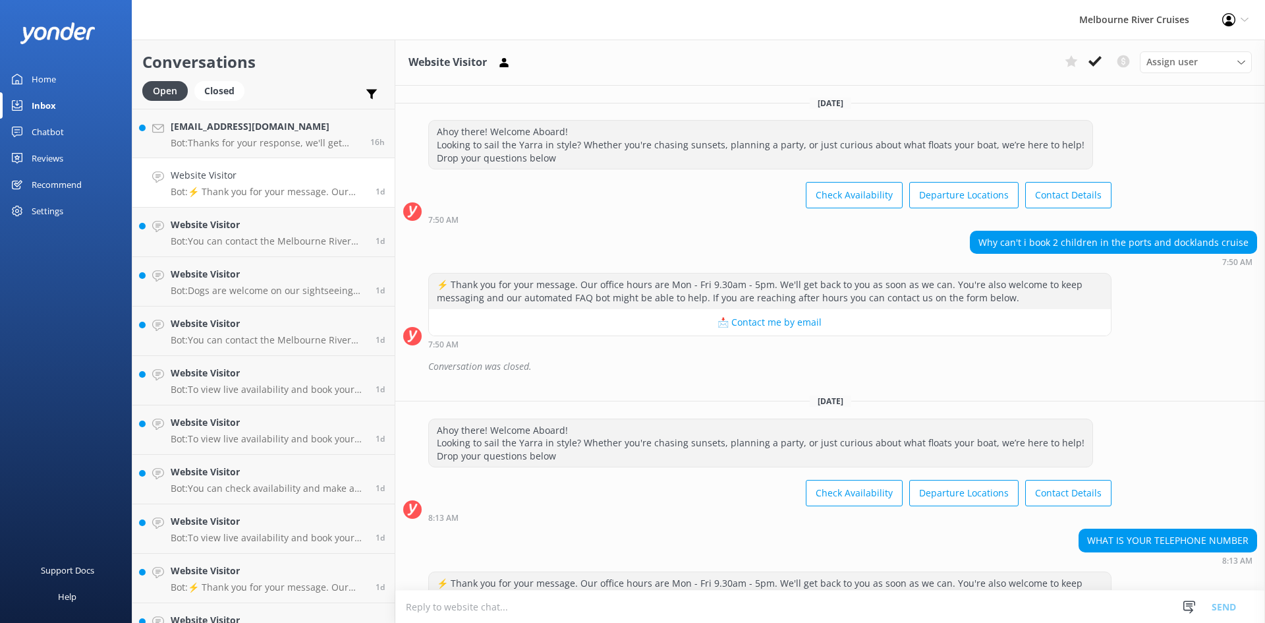
scroll to position [63, 0]
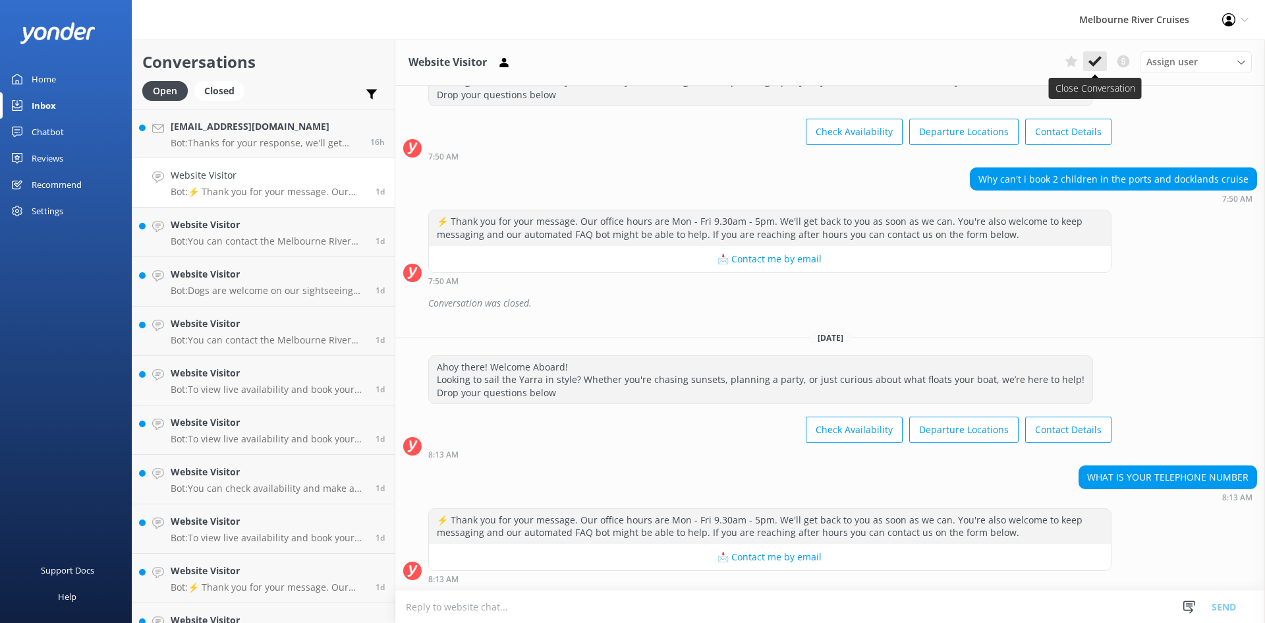
click at [1092, 61] on icon at bounding box center [1095, 61] width 13 height 13
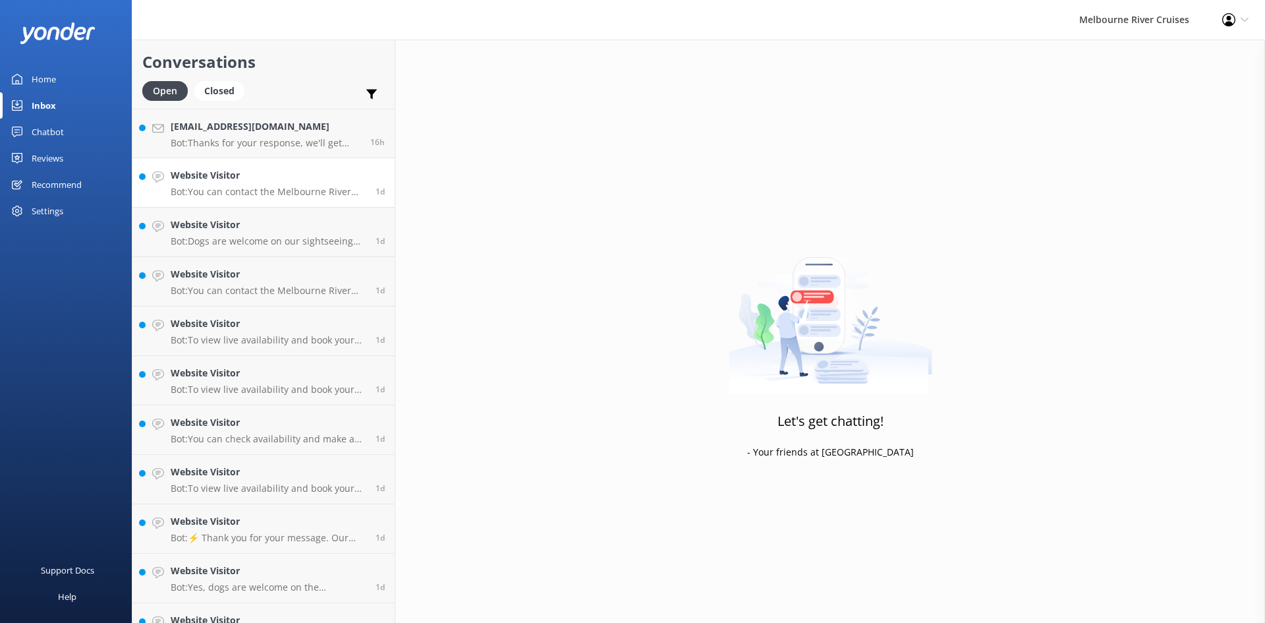
click at [223, 187] on p "Bot: You can contact the Melbourne River Cruises team by emailing [EMAIL_ADDRES…" at bounding box center [268, 192] width 195 height 12
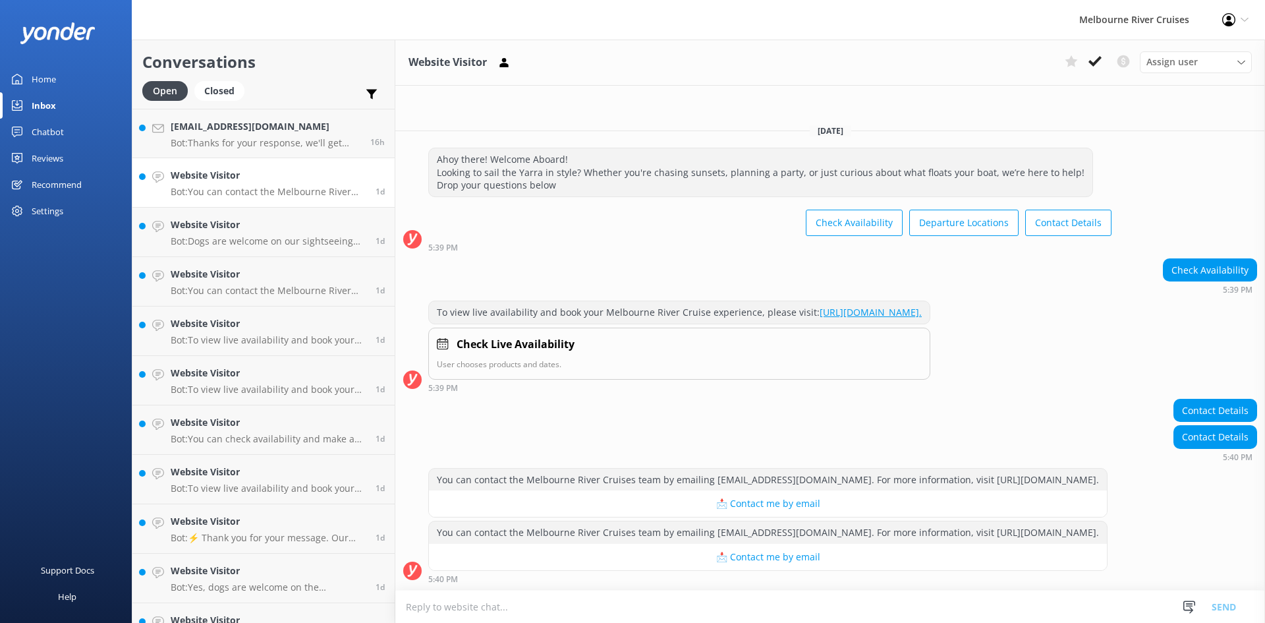
scroll to position [11, 0]
click at [1092, 61] on icon at bounding box center [1095, 61] width 13 height 13
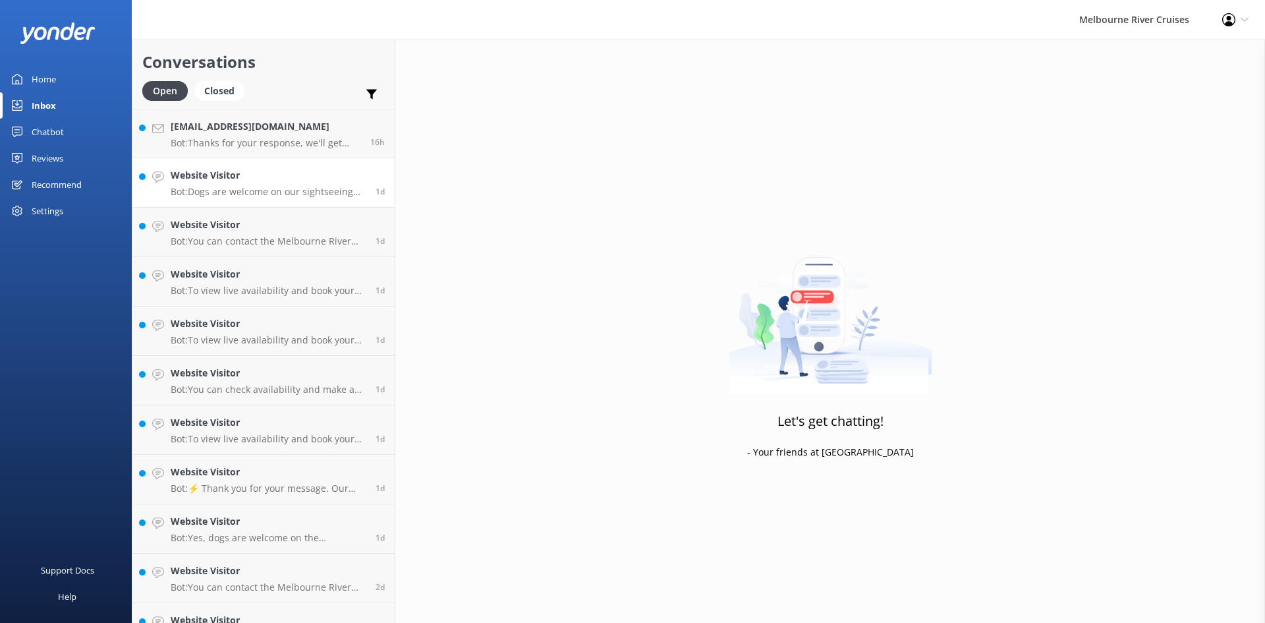
click at [226, 185] on div "Website Visitor Bot: Dogs are welcome on our sightseeing cruise! We just ask th…" at bounding box center [268, 182] width 195 height 29
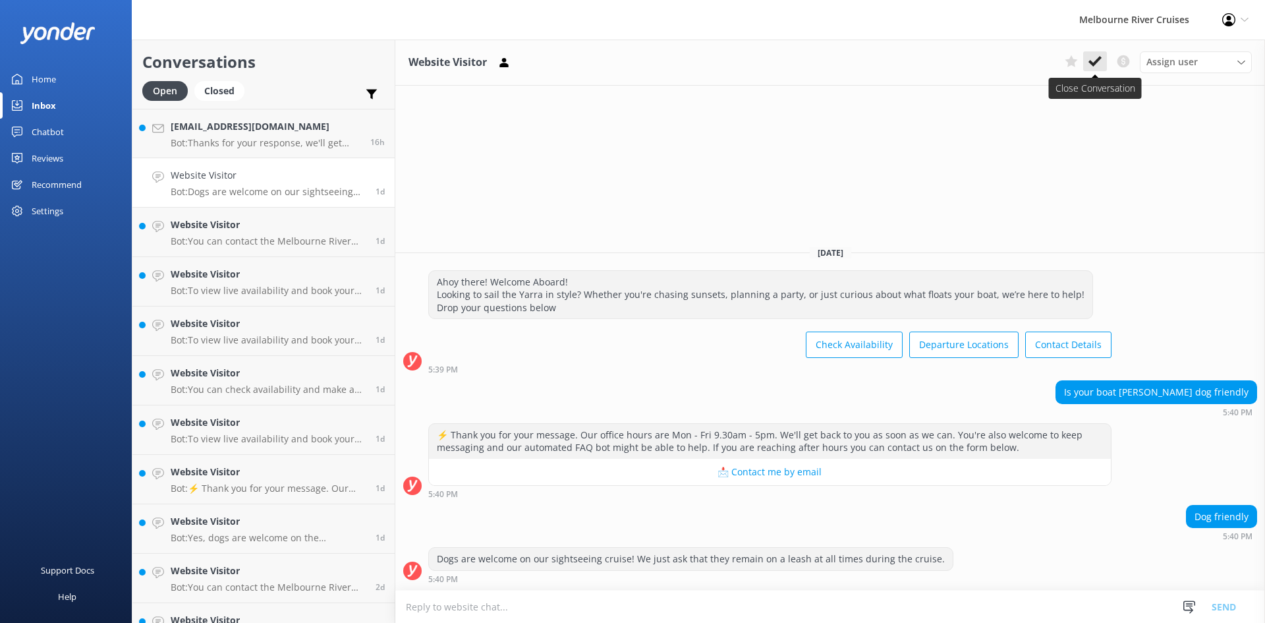
click at [1087, 64] on button at bounding box center [1095, 61] width 24 height 20
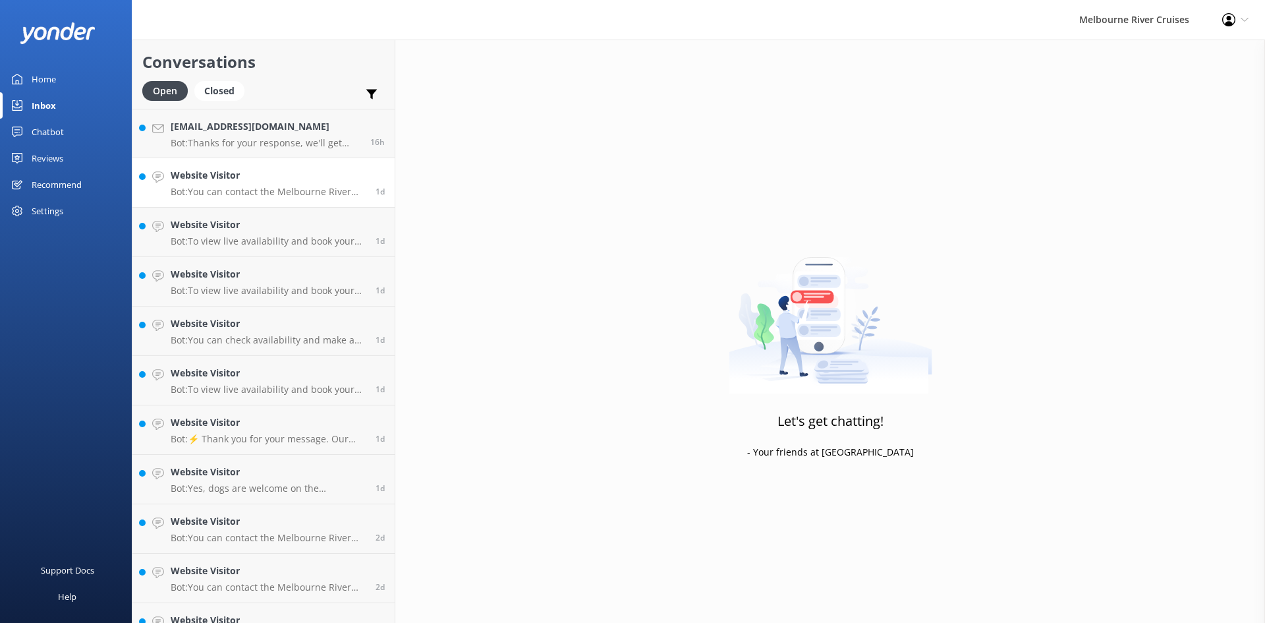
click at [264, 184] on div "Website Visitor Bot: You can contact the Melbourne River Cruises team by emaili…" at bounding box center [268, 182] width 195 height 29
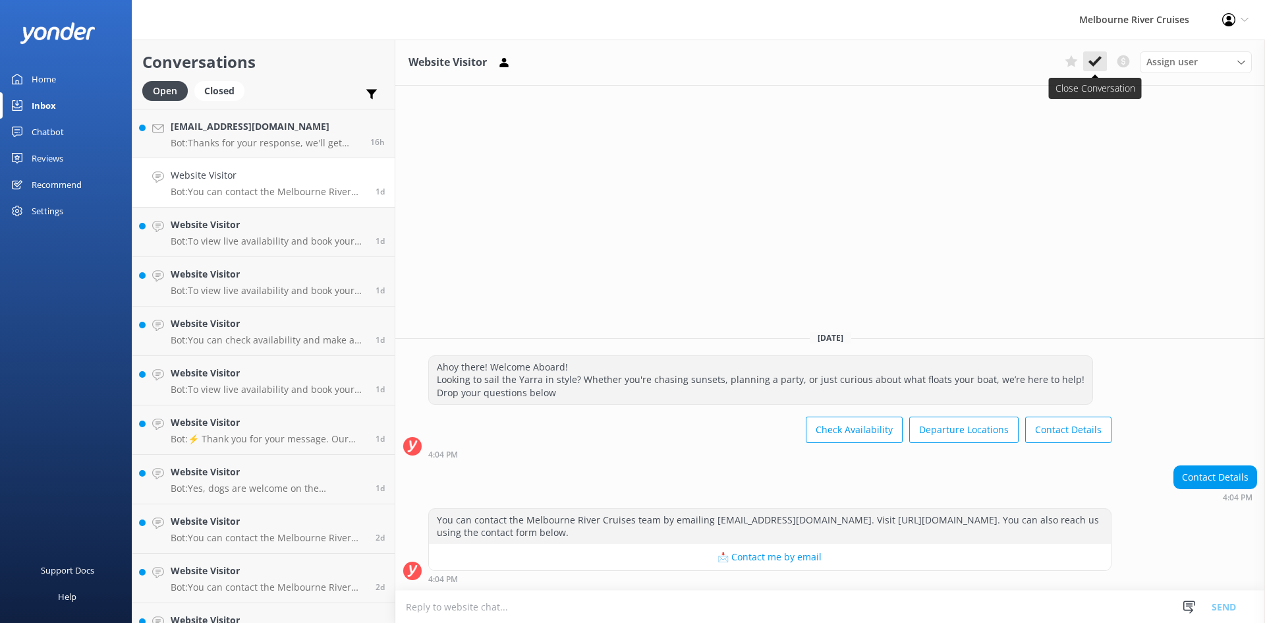
click at [1095, 63] on use at bounding box center [1095, 61] width 13 height 11
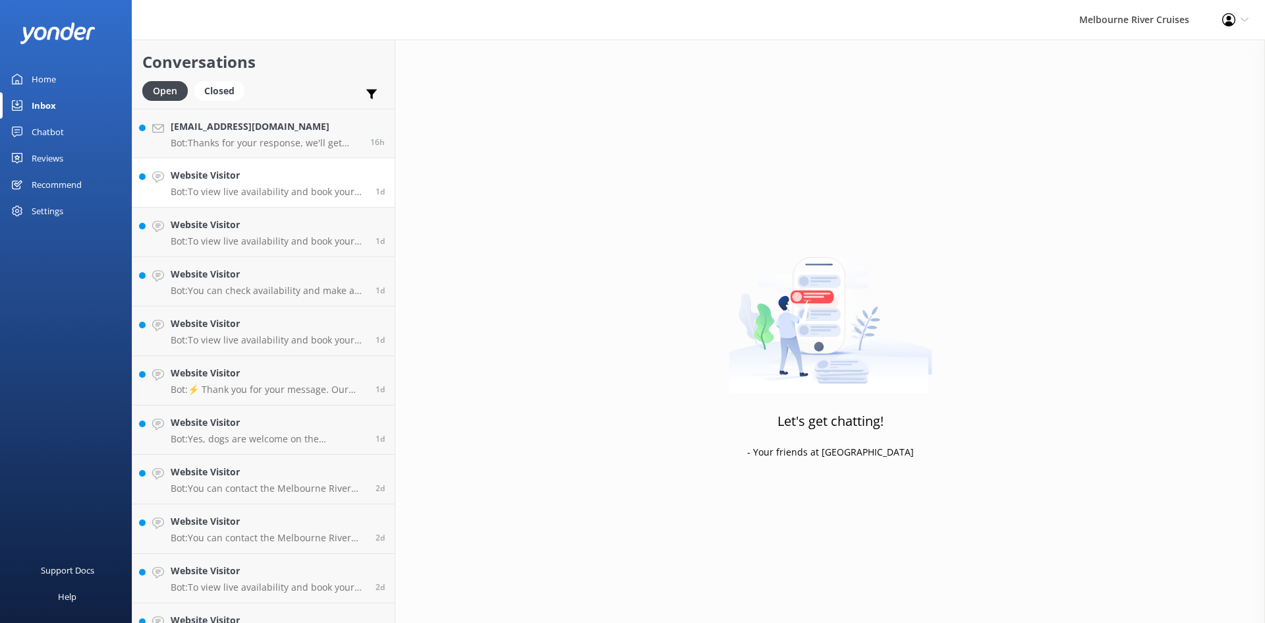
click at [322, 187] on p "Bot: To view live availability and book your Melbourne River Cruise experience,…" at bounding box center [268, 192] width 195 height 12
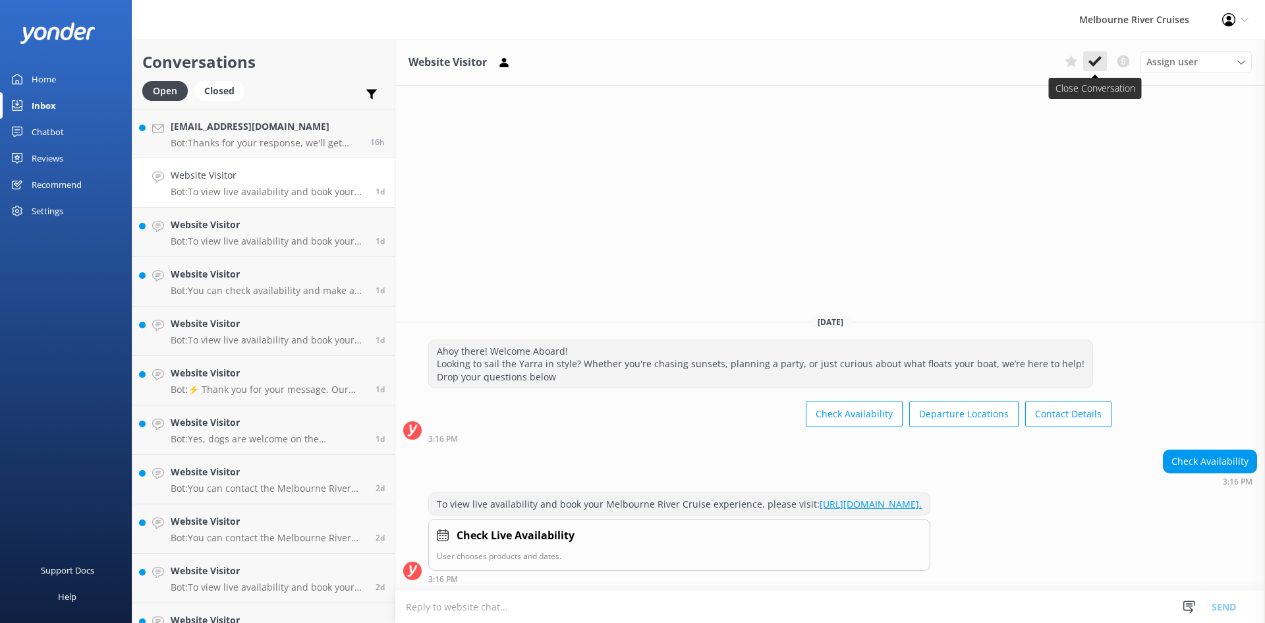
click at [1098, 71] on button at bounding box center [1095, 61] width 24 height 20
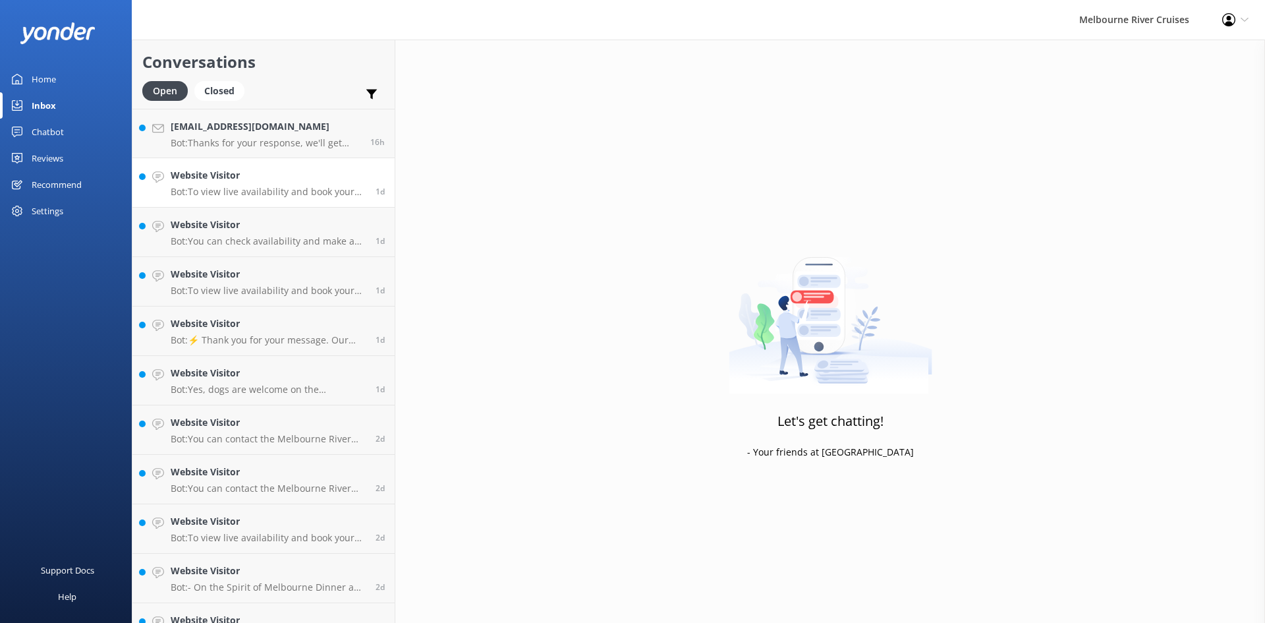
click at [229, 185] on div "Website Visitor Bot: To view live availability and book your Melbourne River Cr…" at bounding box center [268, 182] width 195 height 29
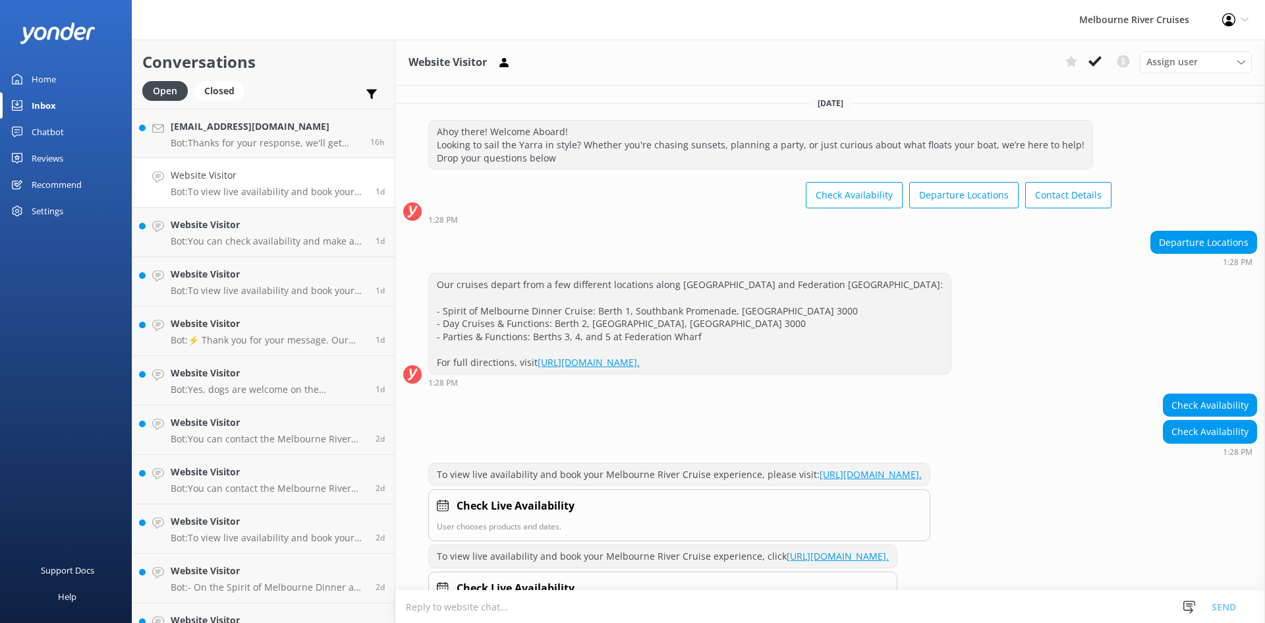
scroll to position [65, 0]
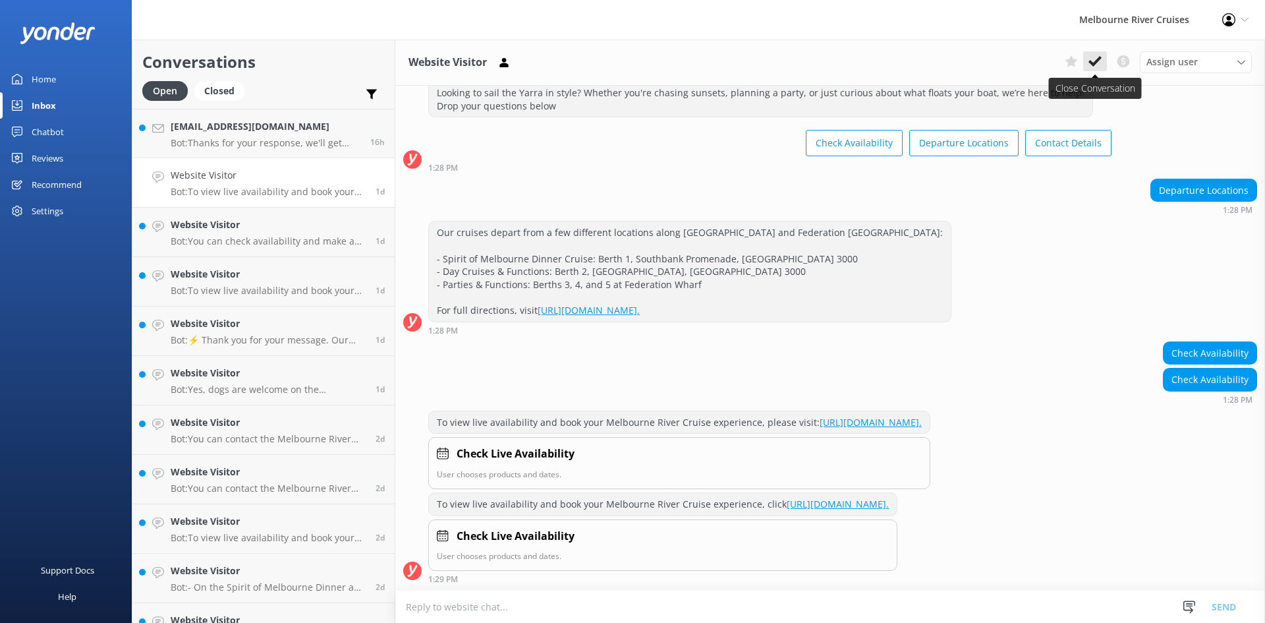
click at [1086, 67] on button at bounding box center [1095, 61] width 24 height 20
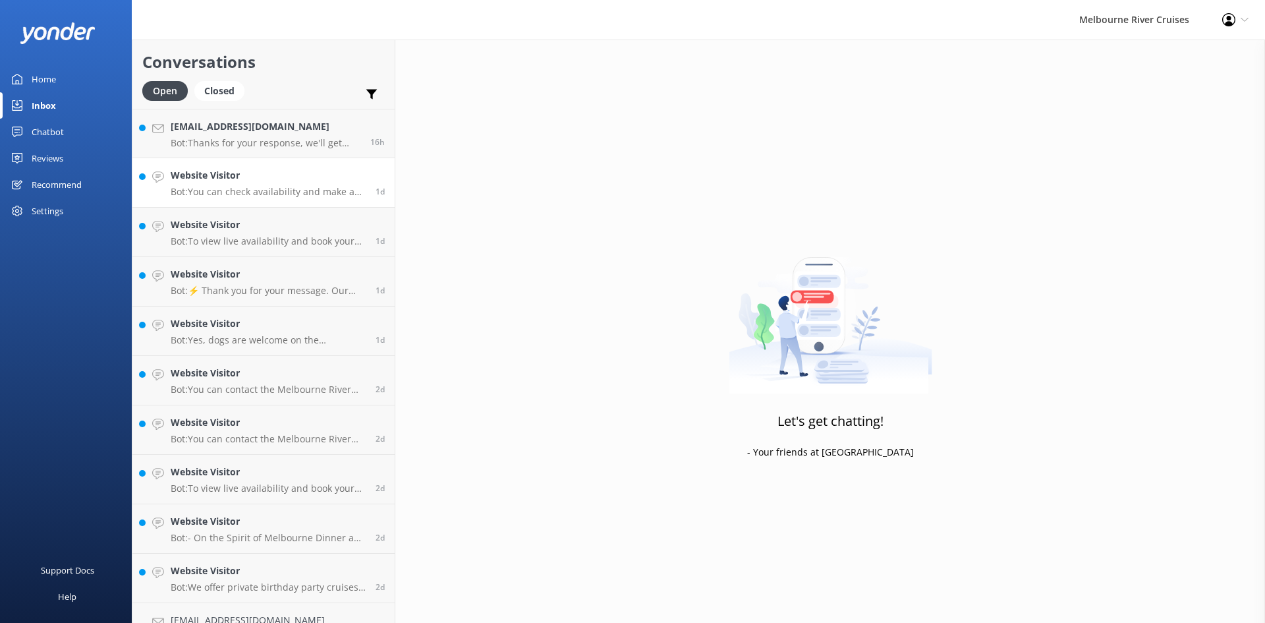
click at [291, 189] on p "Bot: You can check availability and make a booking for the Williamstown Ferry o…" at bounding box center [268, 192] width 195 height 12
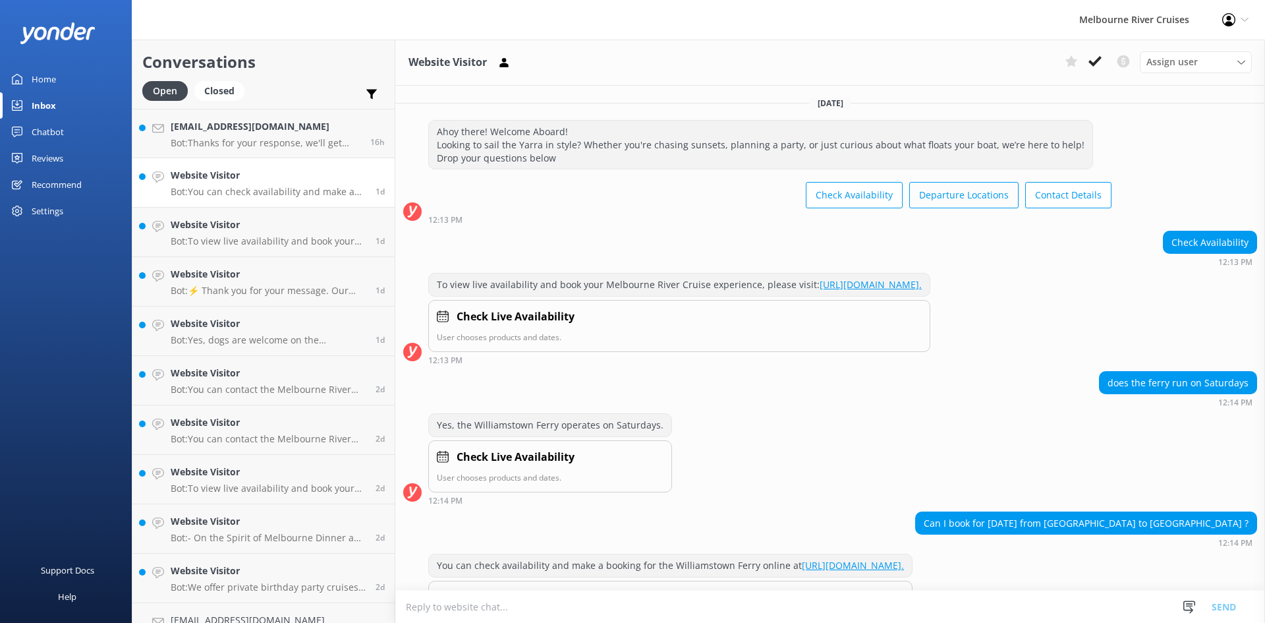
scroll to position [88, 0]
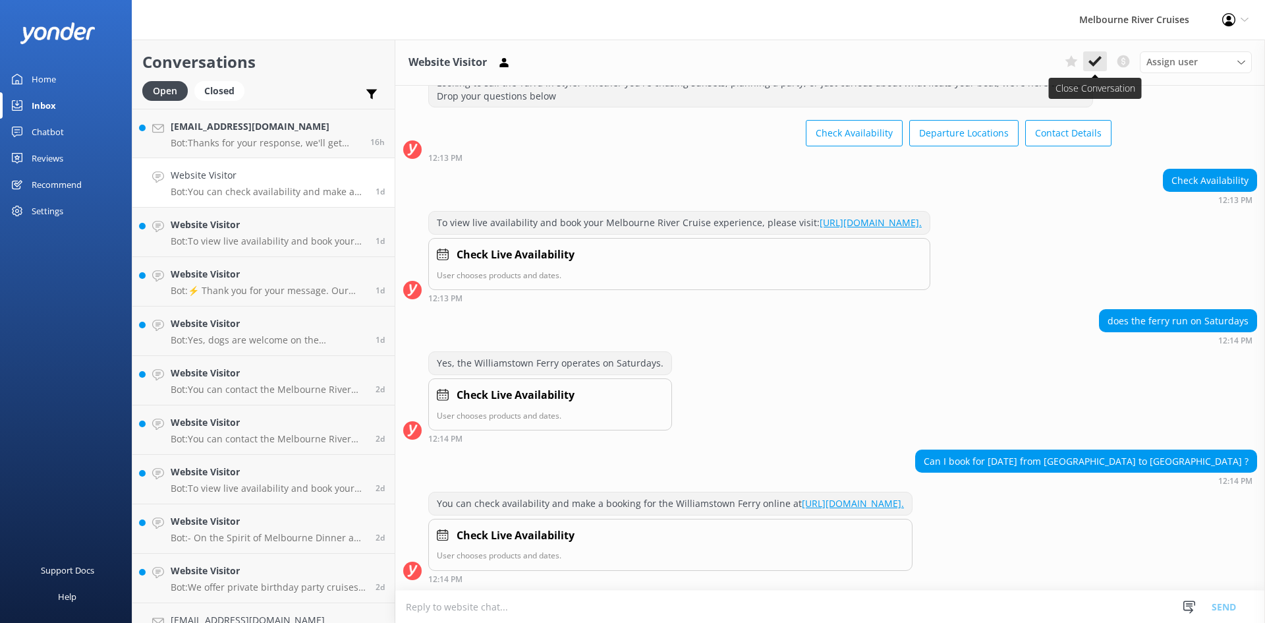
click at [1088, 64] on button at bounding box center [1095, 61] width 24 height 20
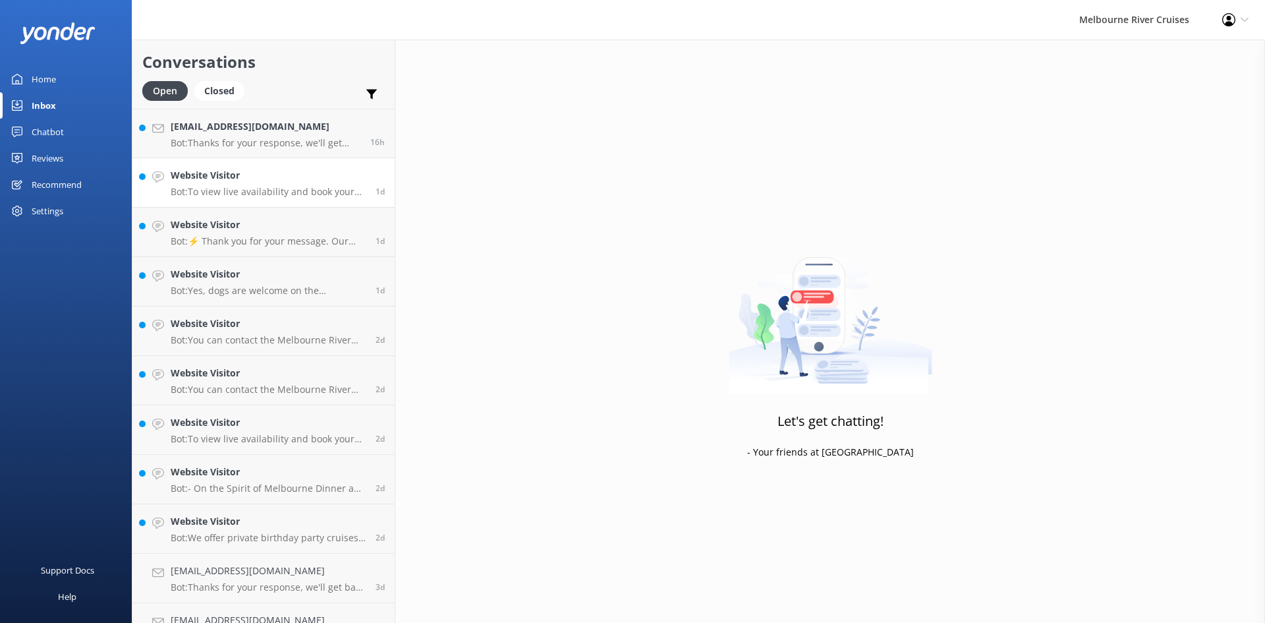
click at [242, 192] on p "Bot: To view live availability and book your Melbourne River Cruise experience,…" at bounding box center [268, 192] width 195 height 12
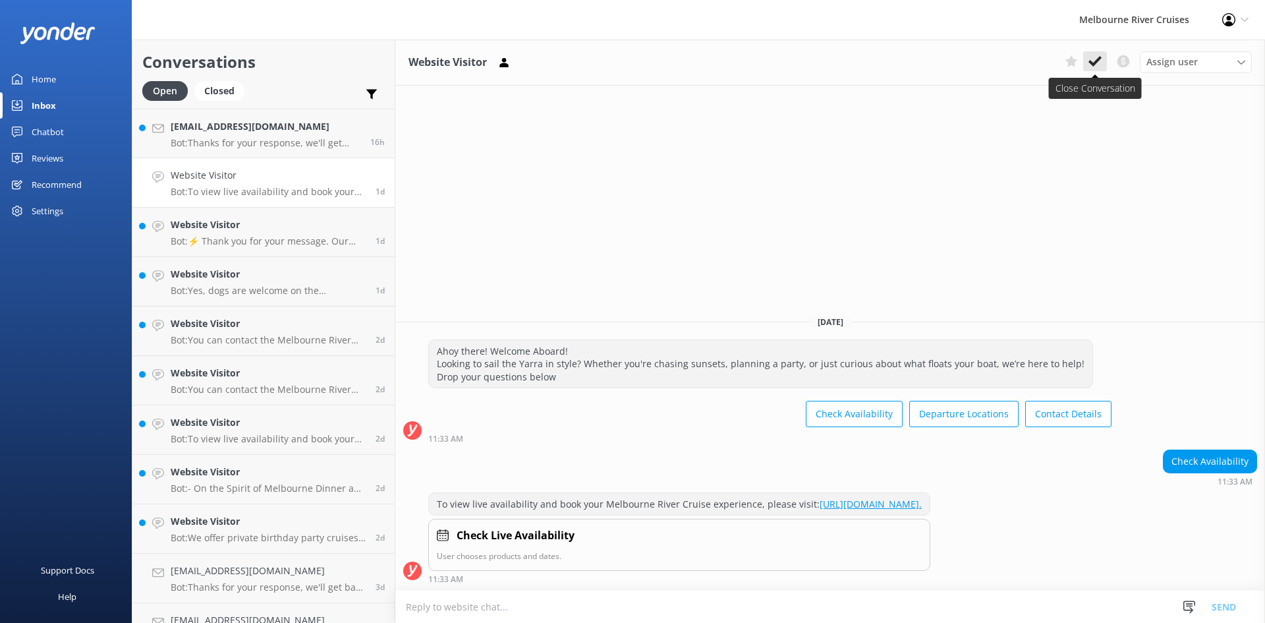
click at [1101, 58] on use at bounding box center [1095, 61] width 13 height 11
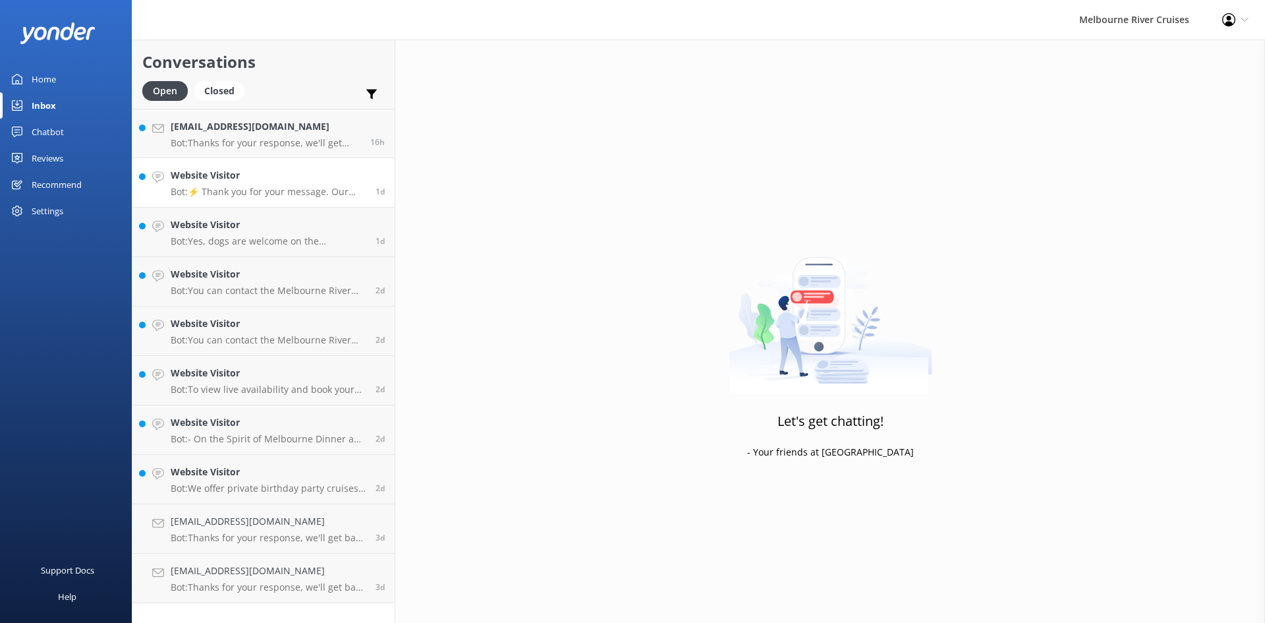
click at [269, 176] on h4 "Website Visitor" at bounding box center [268, 175] width 195 height 14
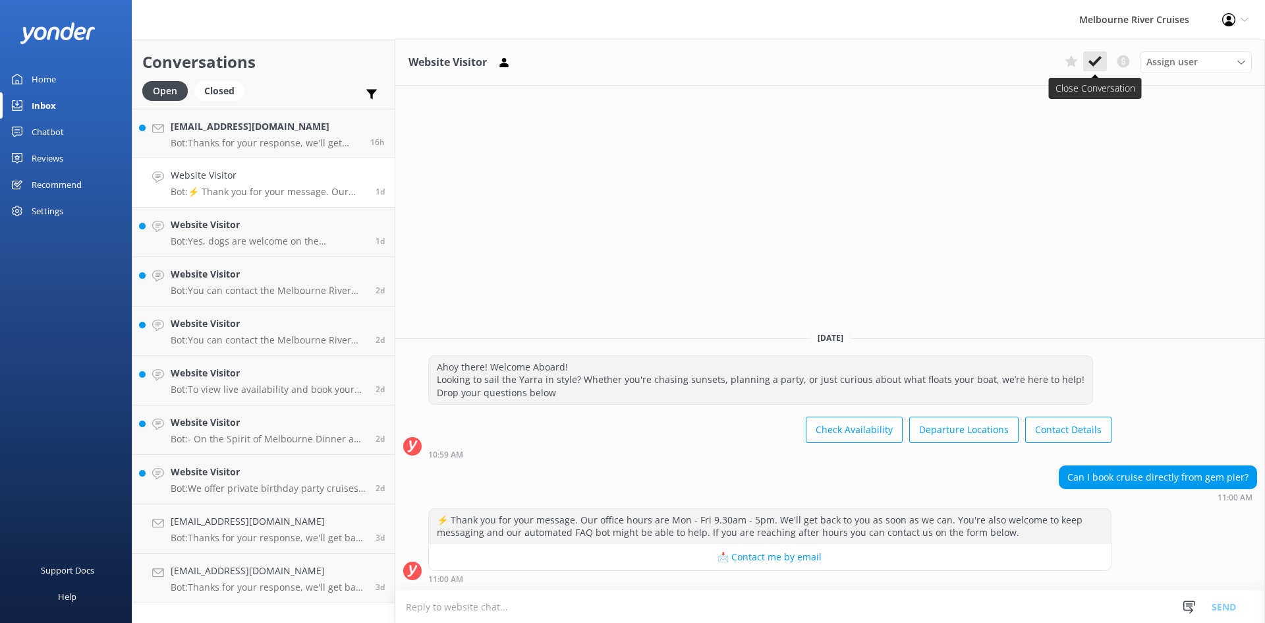
click at [1096, 59] on icon at bounding box center [1095, 61] width 13 height 13
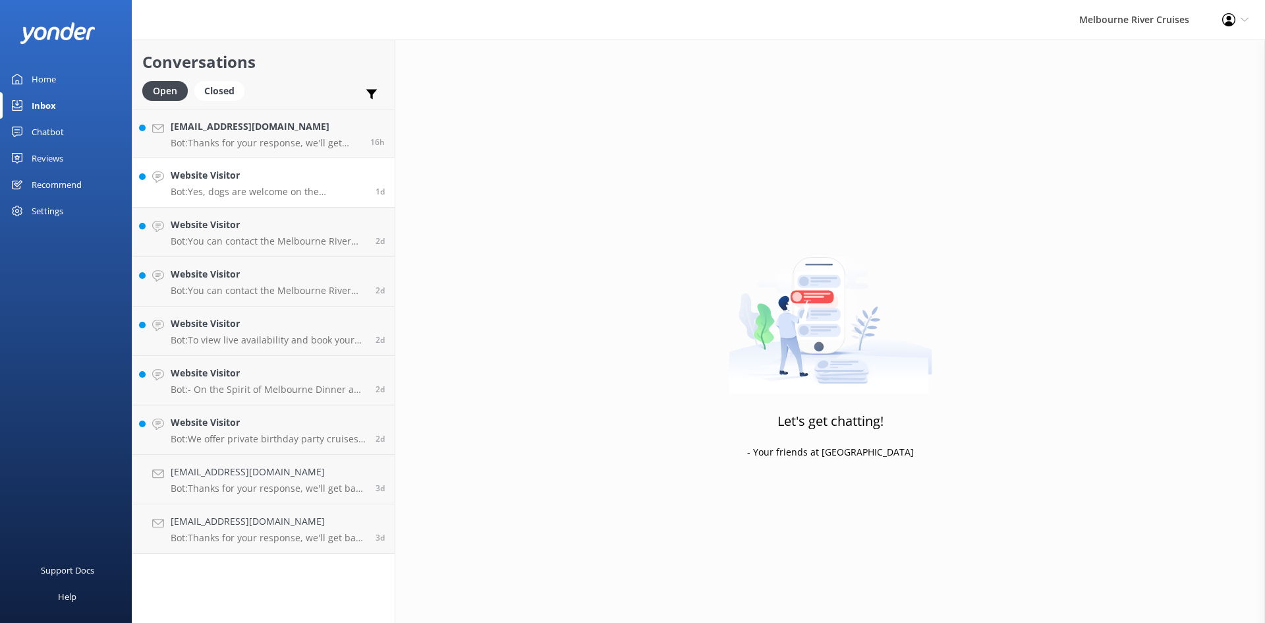
click at [236, 207] on link "Website Visitor Bot: Yes, dogs are welcome on the [GEOGRAPHIC_DATA]! Please ens…" at bounding box center [263, 182] width 262 height 49
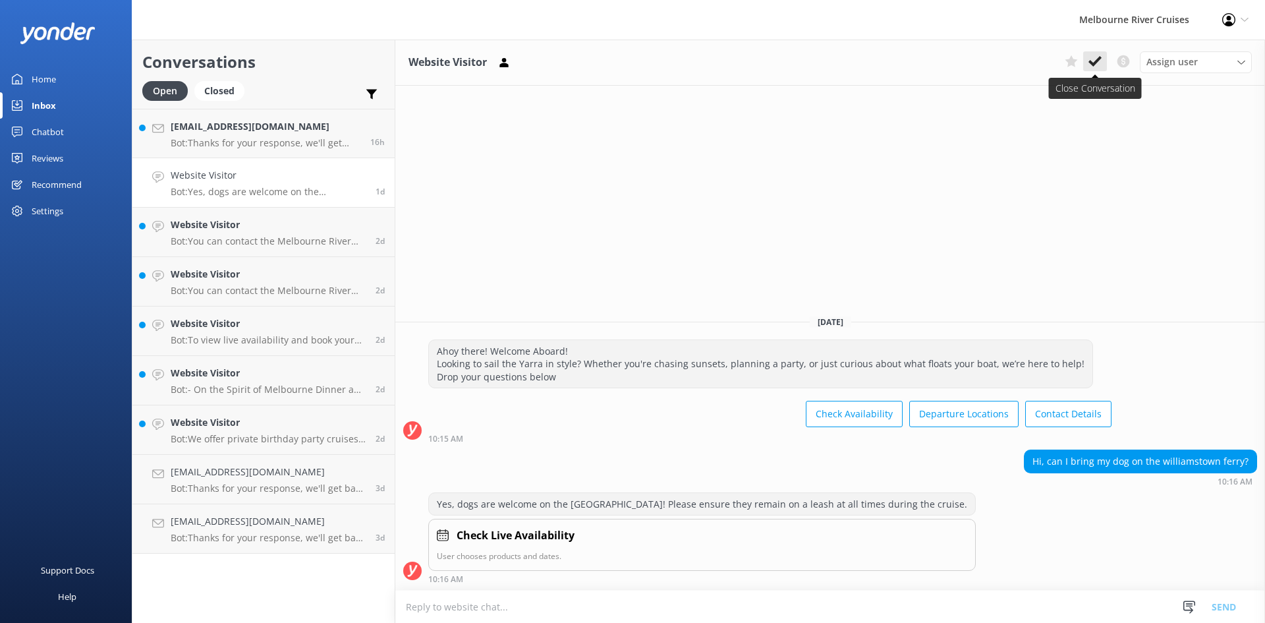
click at [1090, 65] on icon at bounding box center [1095, 61] width 13 height 13
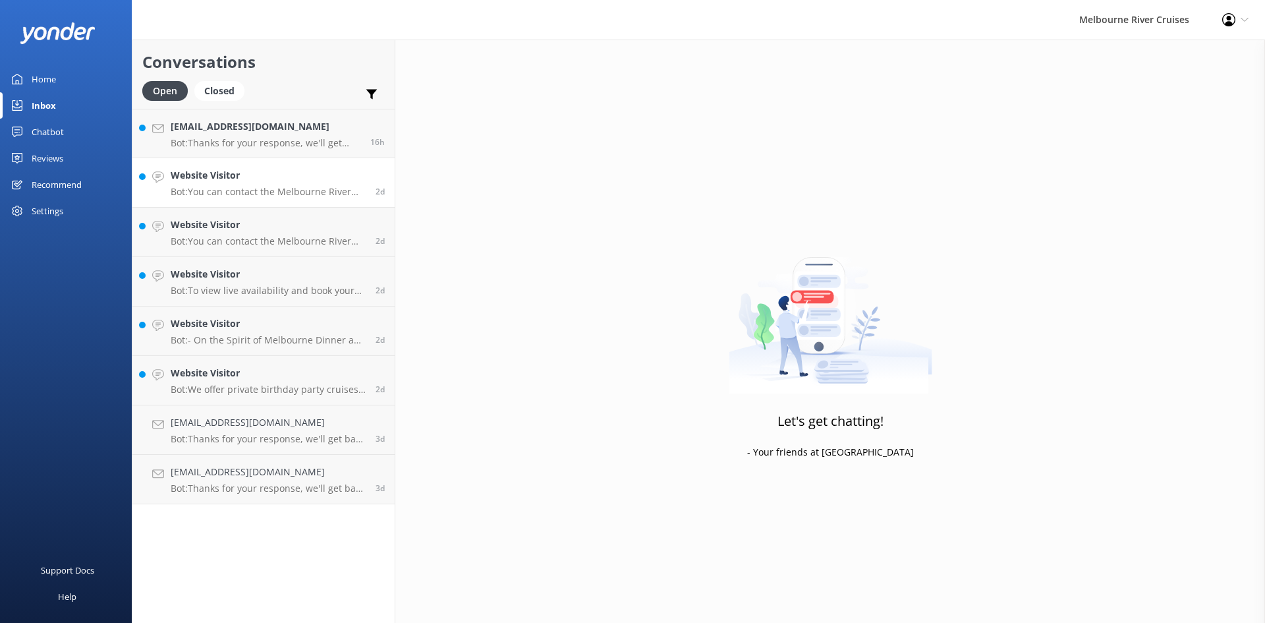
click at [208, 196] on p "Bot: You can contact the Melbourne River Cruises team by emailing [EMAIL_ADDRES…" at bounding box center [268, 192] width 195 height 12
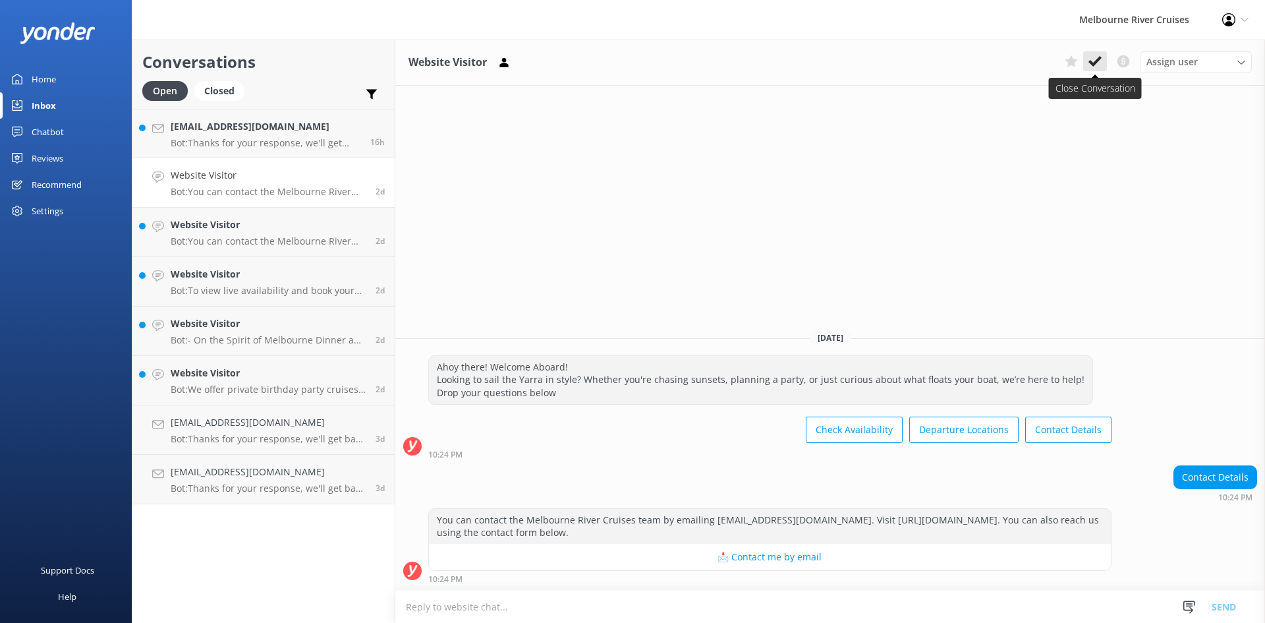
click at [1099, 61] on use at bounding box center [1095, 61] width 13 height 11
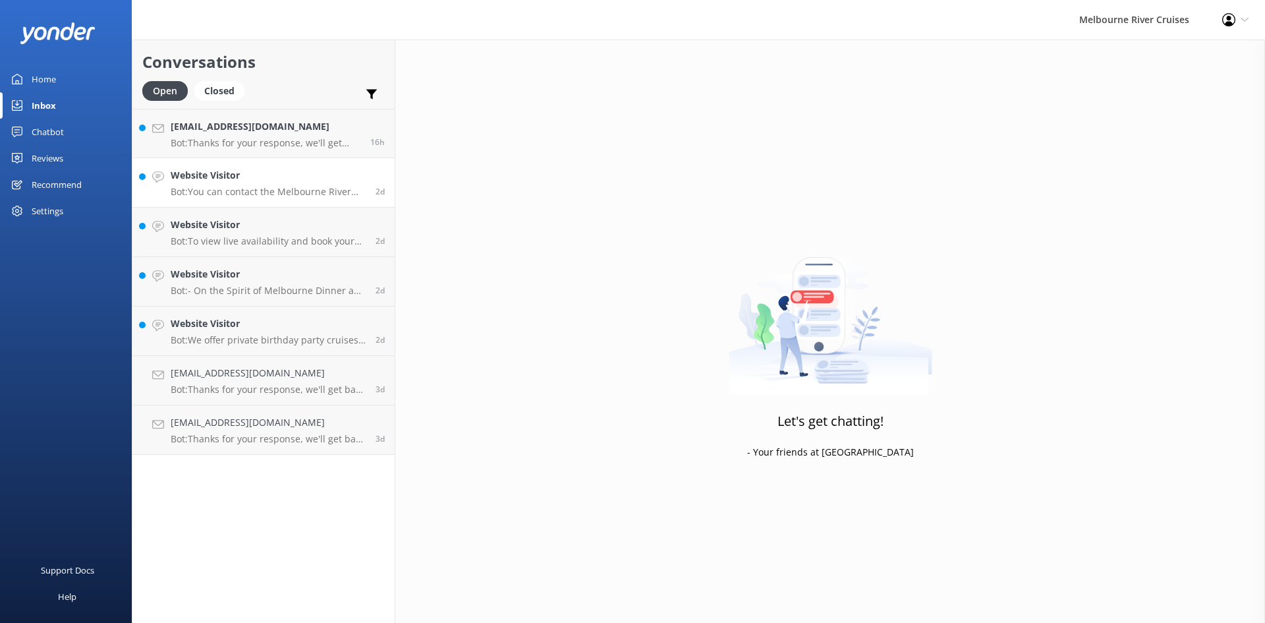
click at [253, 191] on p "Bot: You can contact the Melbourne River Cruises team by emailing [EMAIL_ADDRES…" at bounding box center [268, 192] width 195 height 12
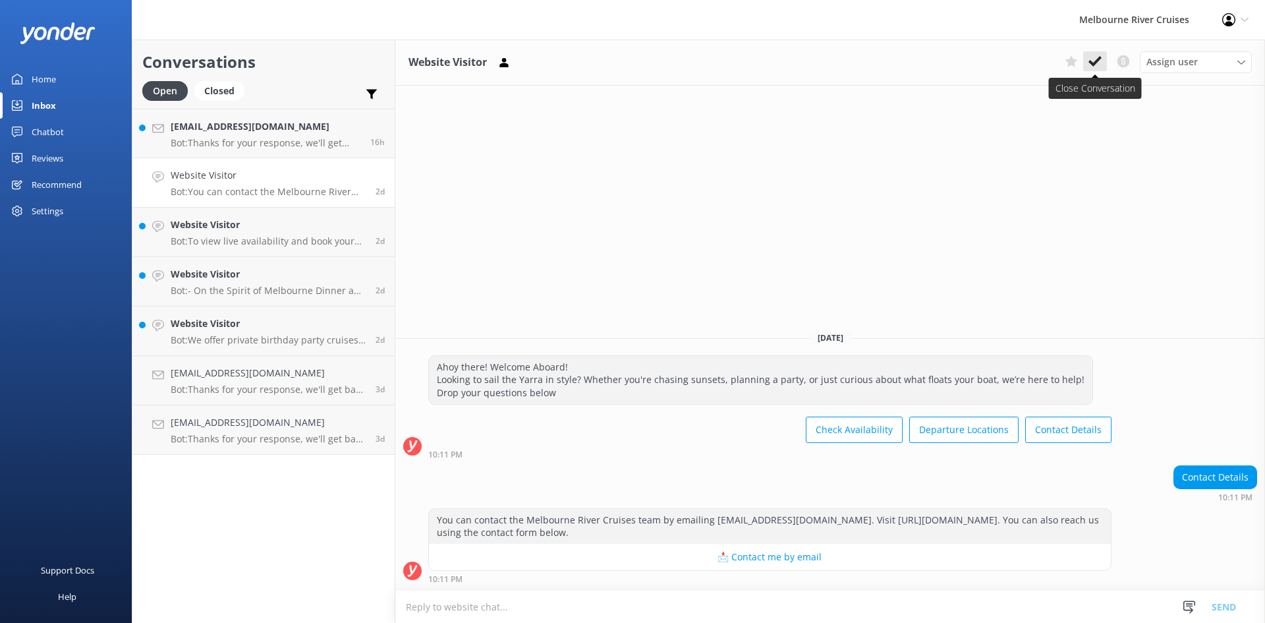
click at [1101, 61] on icon at bounding box center [1095, 61] width 13 height 13
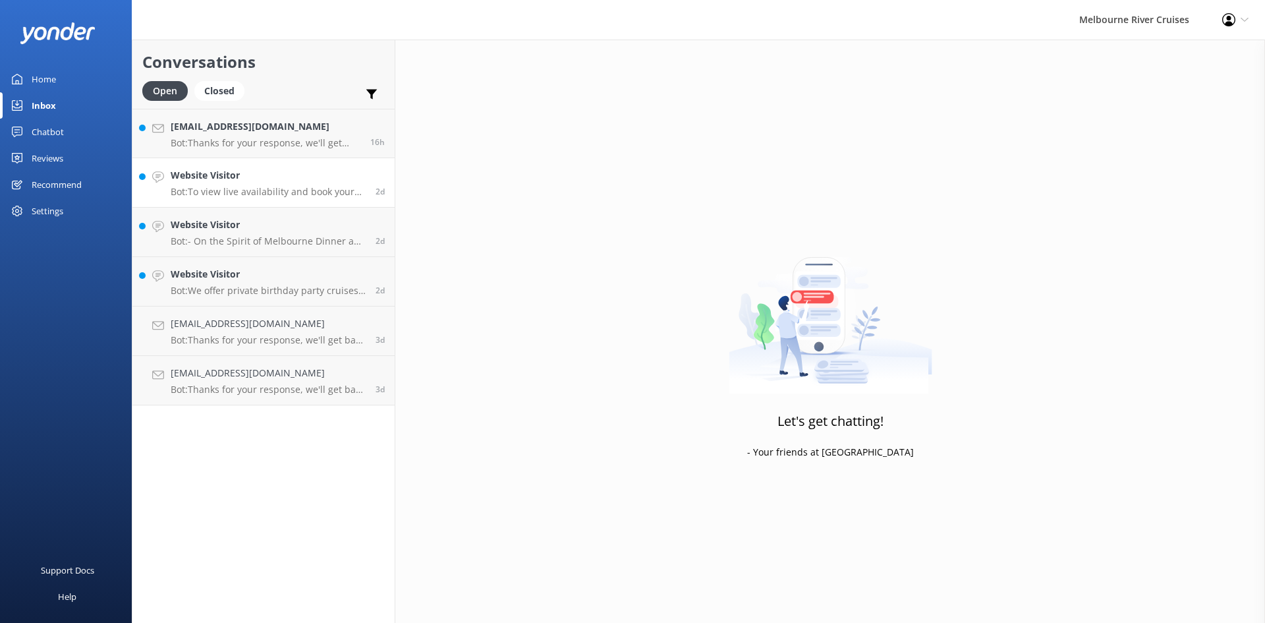
click at [272, 160] on link "Website Visitor Bot: To view live availability and book your Melbourne River Cr…" at bounding box center [263, 182] width 262 height 49
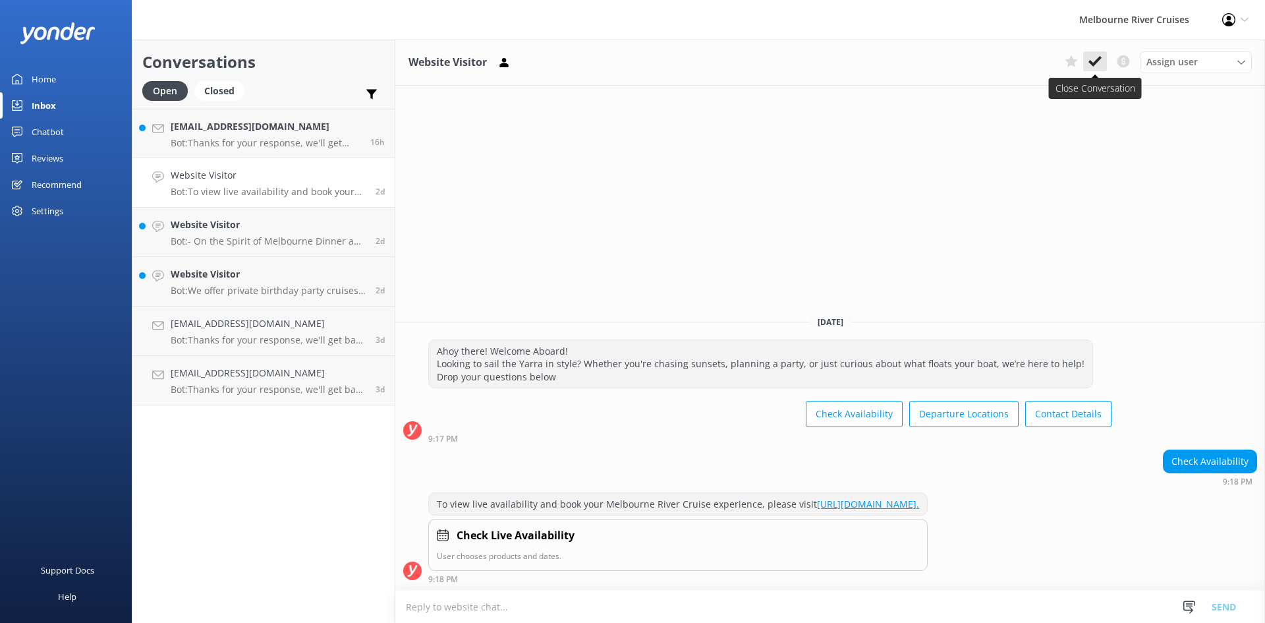
click at [1097, 63] on use at bounding box center [1095, 61] width 13 height 11
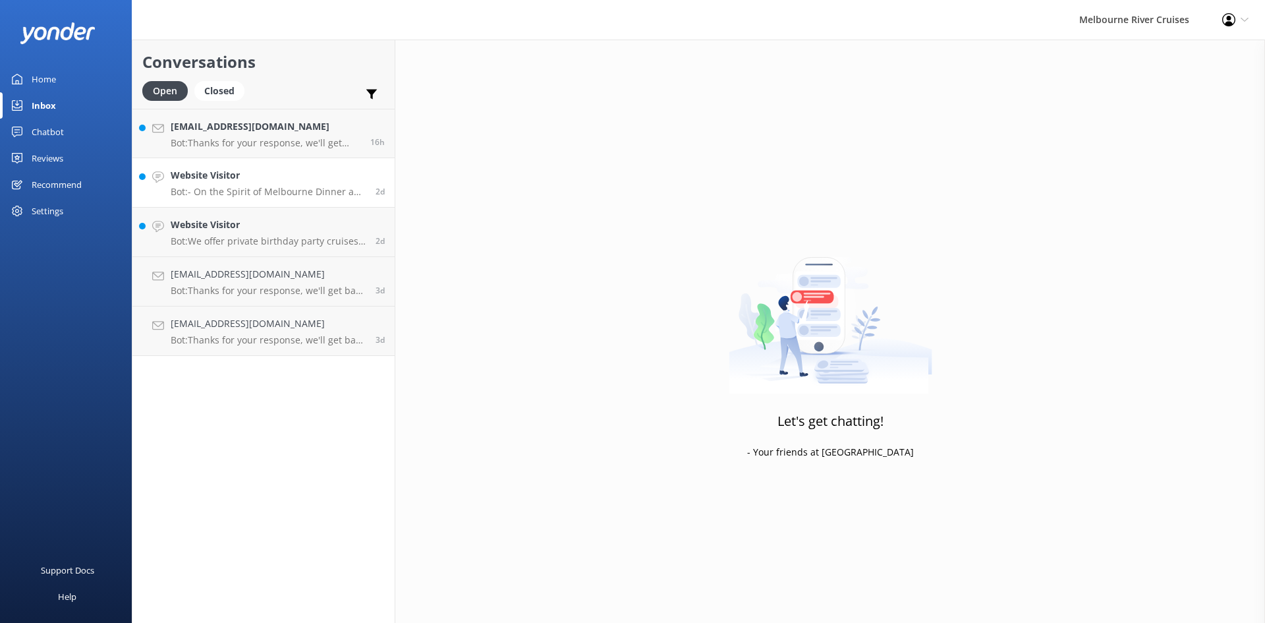
click at [198, 188] on p "Bot: - On the Spirit of Melbourne Dinner and Lunch Cruises, a selection of drin…" at bounding box center [268, 192] width 195 height 12
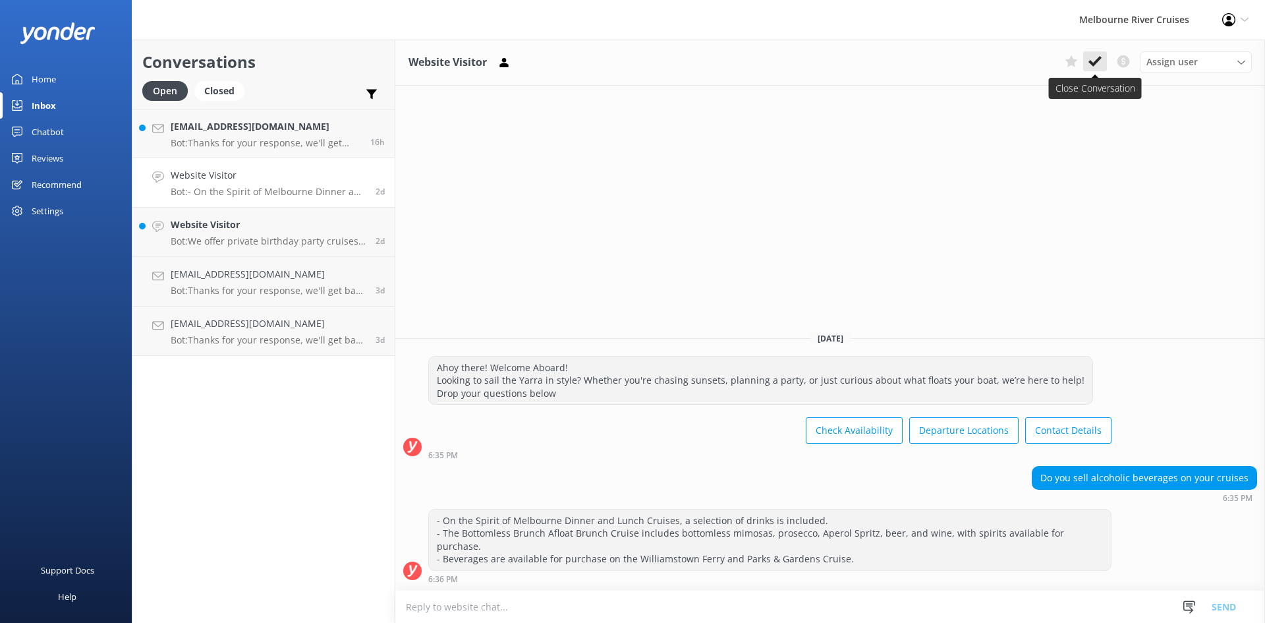
click at [1091, 65] on use at bounding box center [1095, 61] width 13 height 11
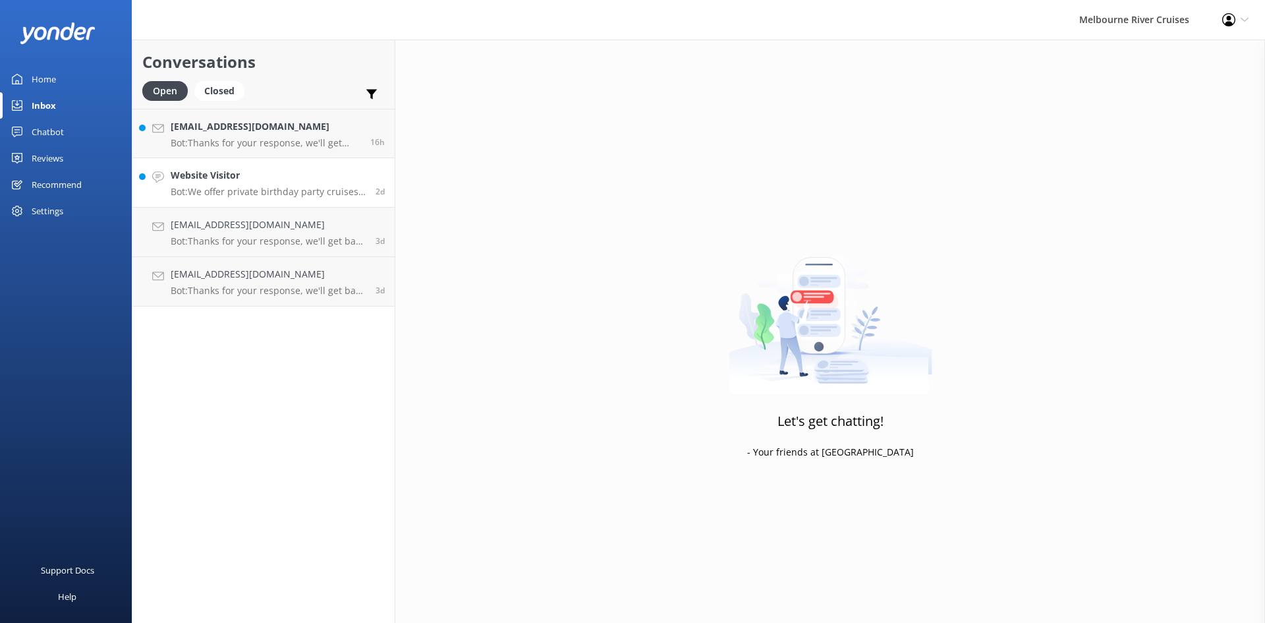
click at [230, 192] on p "Bot: We offer private birthday party cruises for all ages, which would be perfe…" at bounding box center [268, 192] width 195 height 12
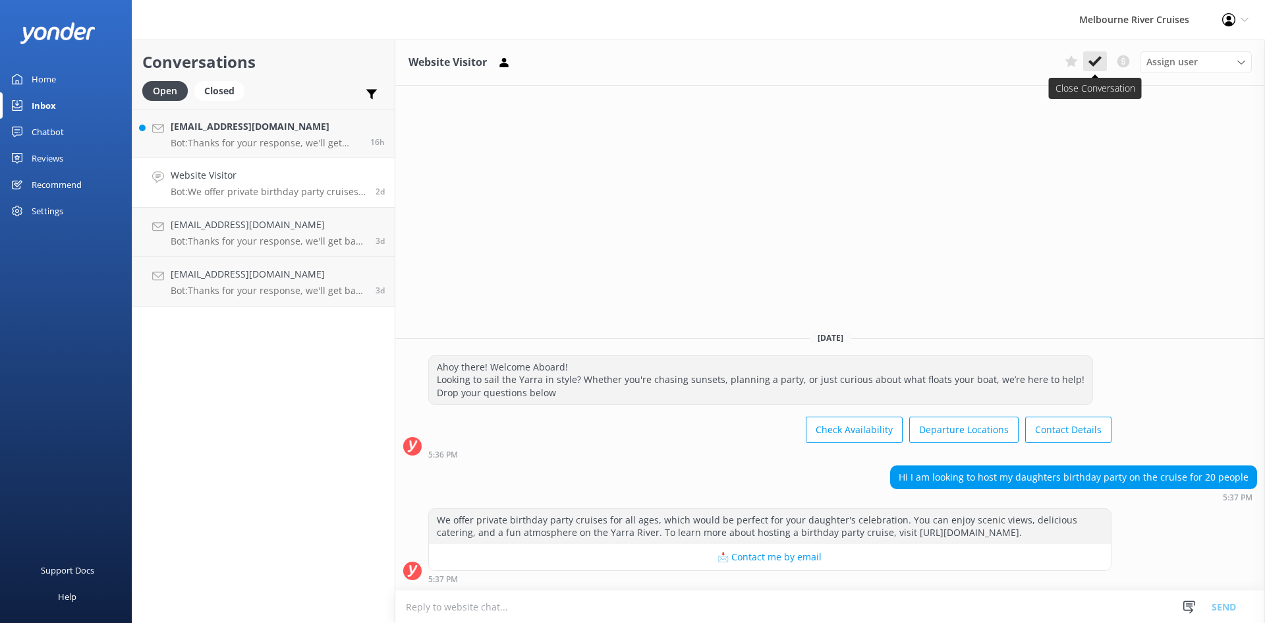
click at [1090, 63] on use at bounding box center [1095, 61] width 13 height 11
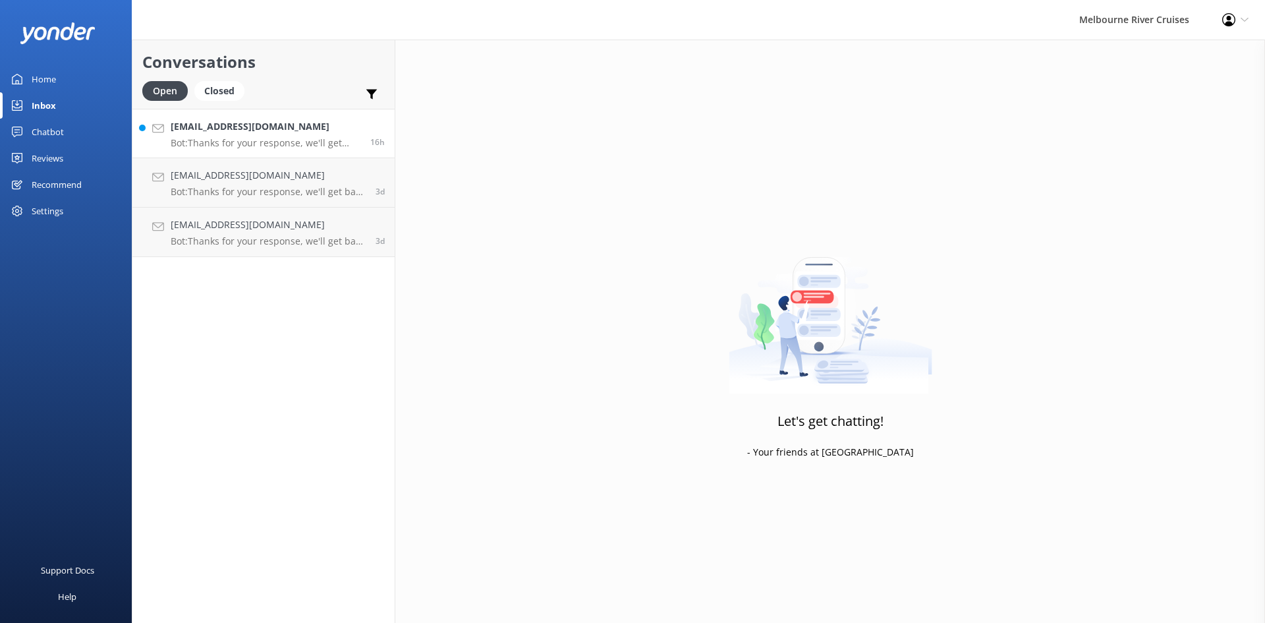
click at [212, 133] on h4 "[EMAIL_ADDRESS][DOMAIN_NAME]" at bounding box center [266, 126] width 190 height 14
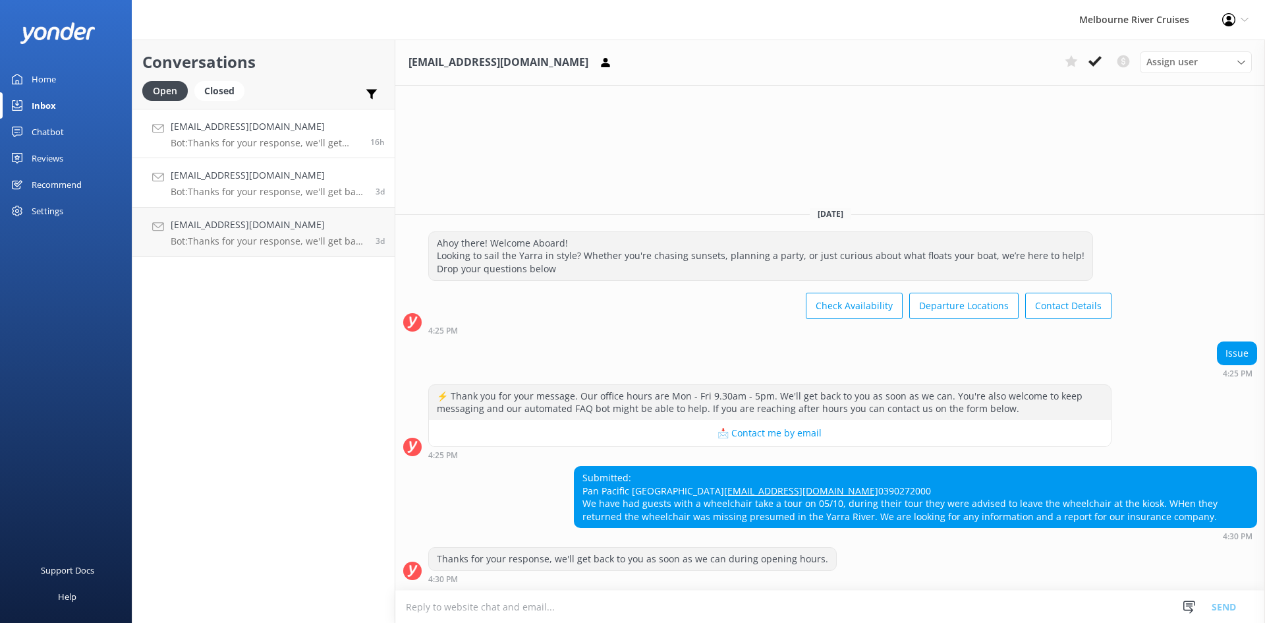
click at [217, 176] on h4 "[EMAIL_ADDRESS][DOMAIN_NAME]" at bounding box center [268, 175] width 195 height 14
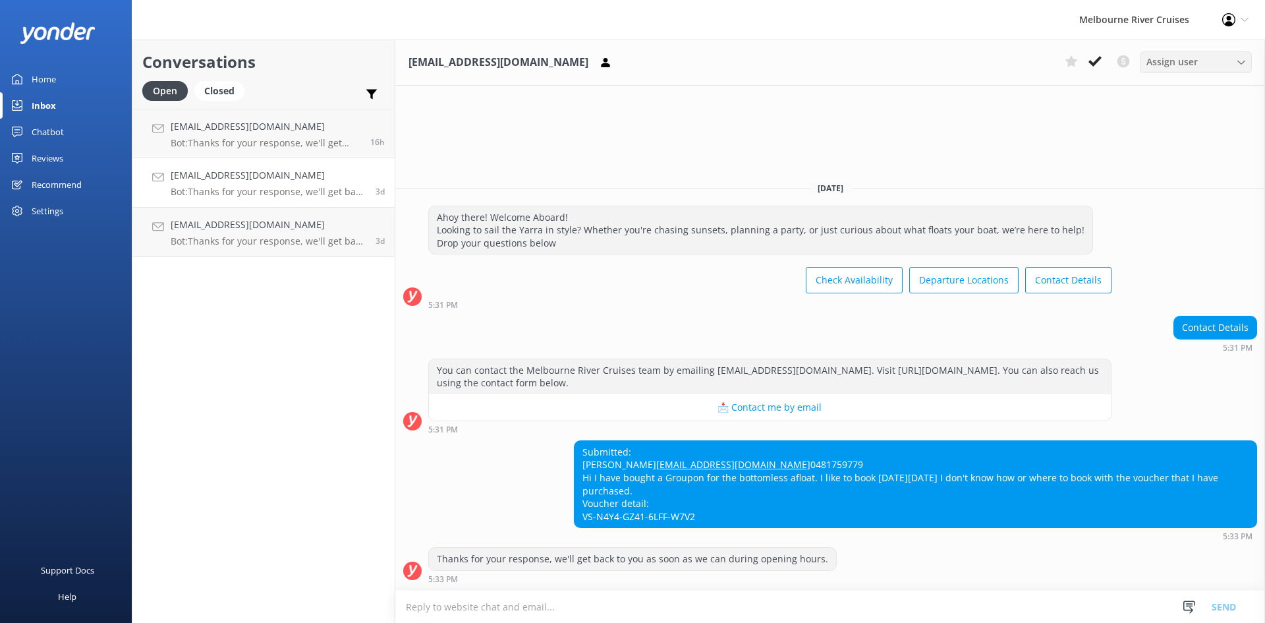
click at [1244, 63] on icon at bounding box center [1242, 63] width 8 height 8
click at [1162, 250] on div "[PERSON_NAME]" at bounding box center [1178, 249] width 63 height 13
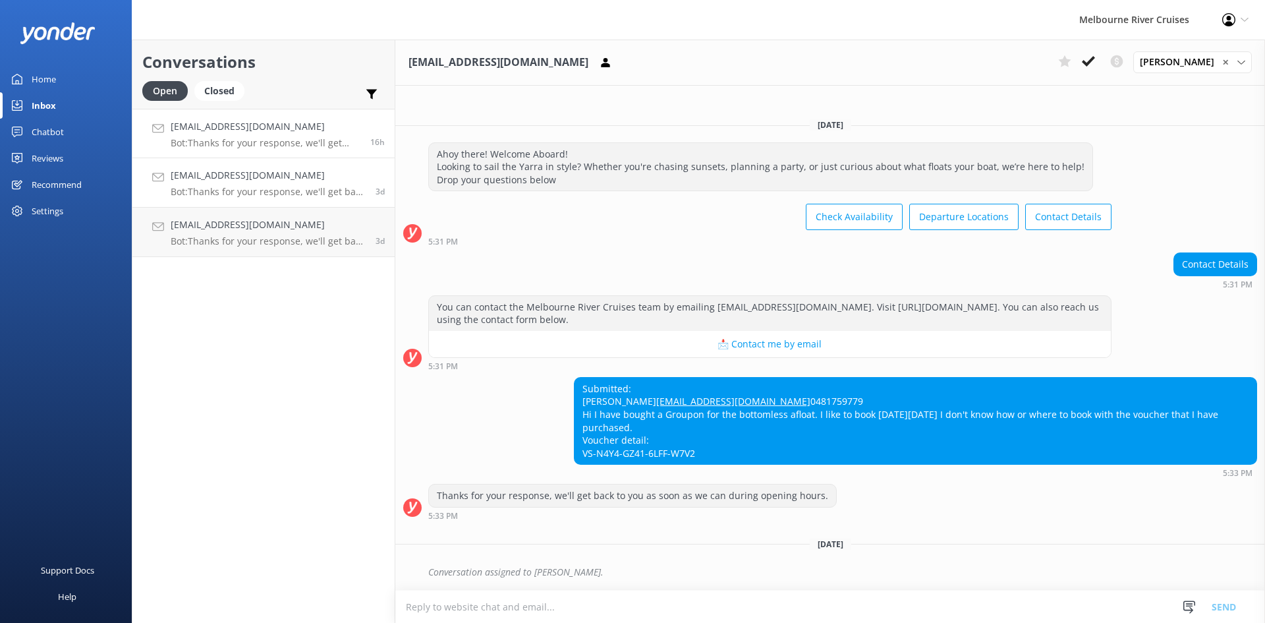
scroll to position [4, 0]
click at [255, 134] on div "[EMAIL_ADDRESS][DOMAIN_NAME] Bot: Thanks for your response, we'll get back to y…" at bounding box center [266, 133] width 190 height 28
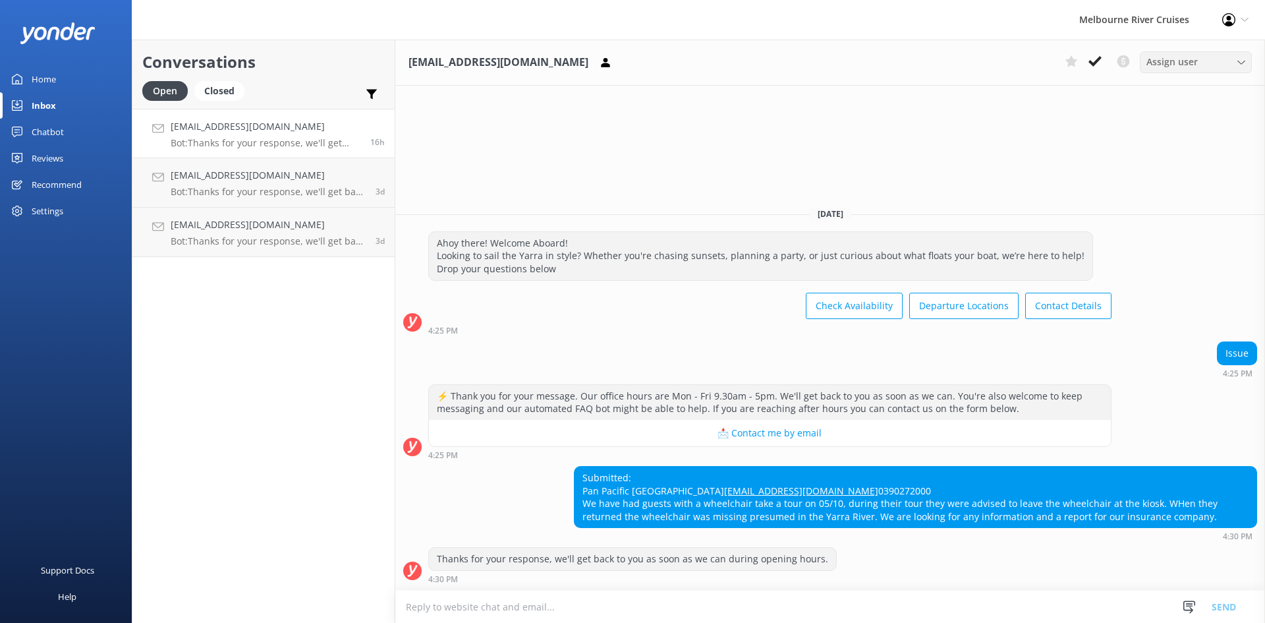
click at [1234, 58] on div "Assign user" at bounding box center [1195, 62] width 105 height 14
click at [208, 241] on p "Bot: Thanks for your response, we'll get back to you as soon as we can during o…" at bounding box center [268, 241] width 195 height 12
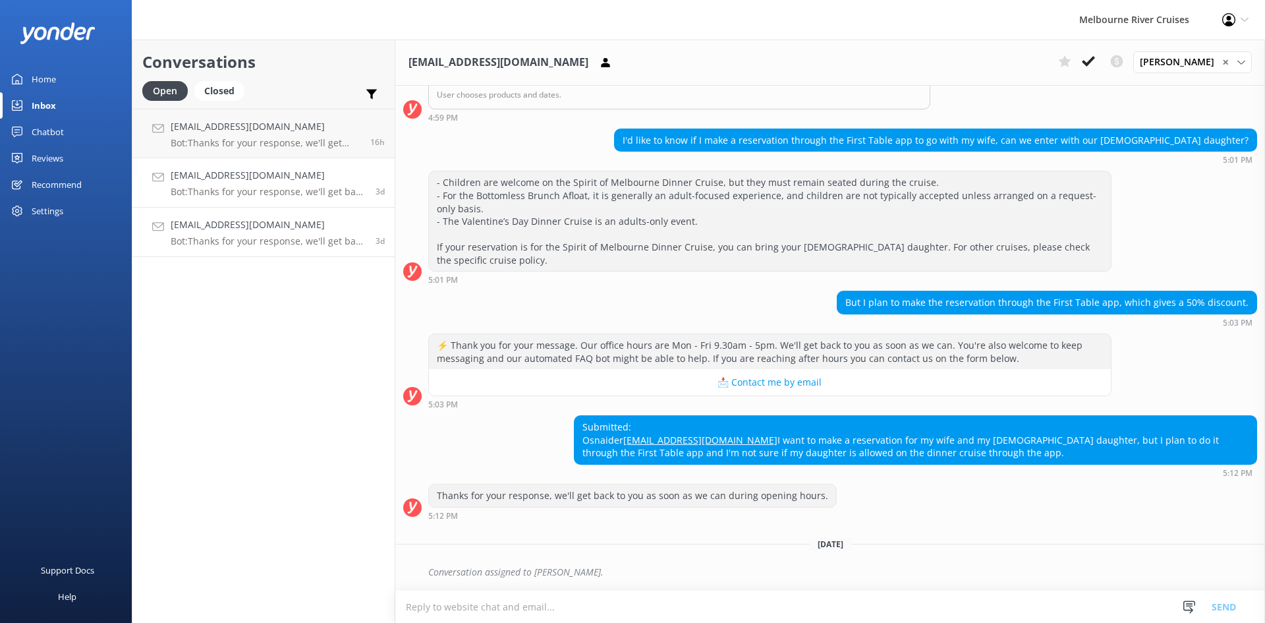
click at [266, 185] on div "[EMAIL_ADDRESS][DOMAIN_NAME] Bot: Thanks for your response, we'll get back to y…" at bounding box center [268, 182] width 195 height 29
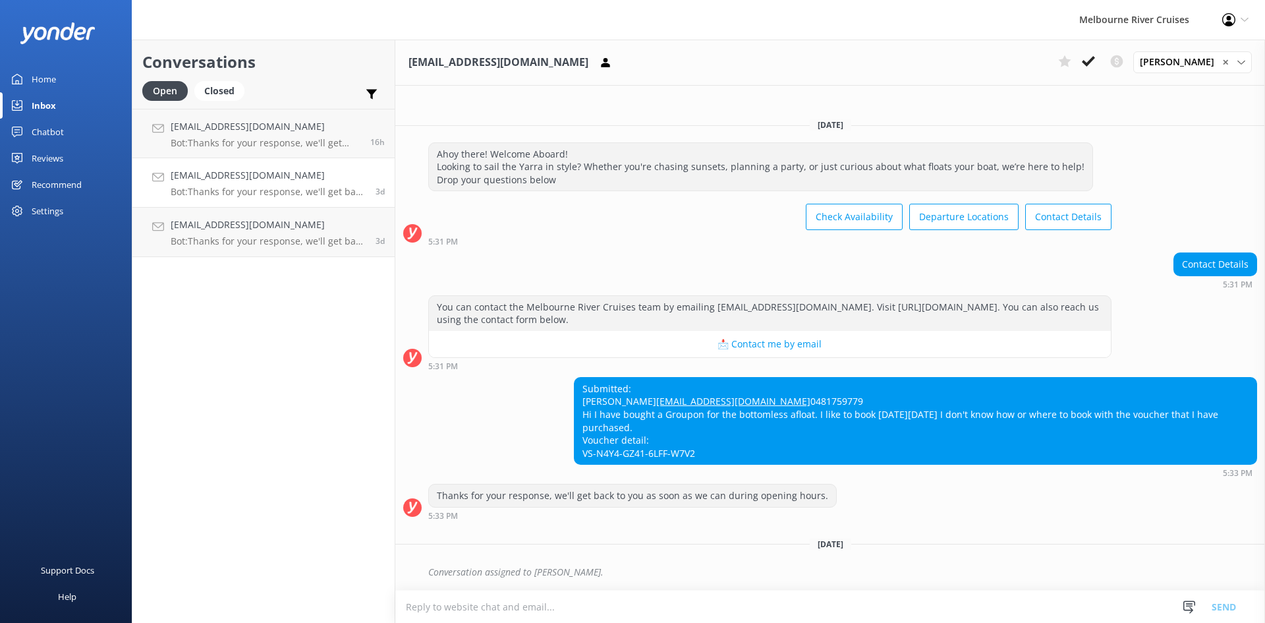
scroll to position [4, 0]
click at [256, 145] on p "Bot: Thanks for your response, we'll get back to you as soon as we can during o…" at bounding box center [266, 143] width 190 height 12
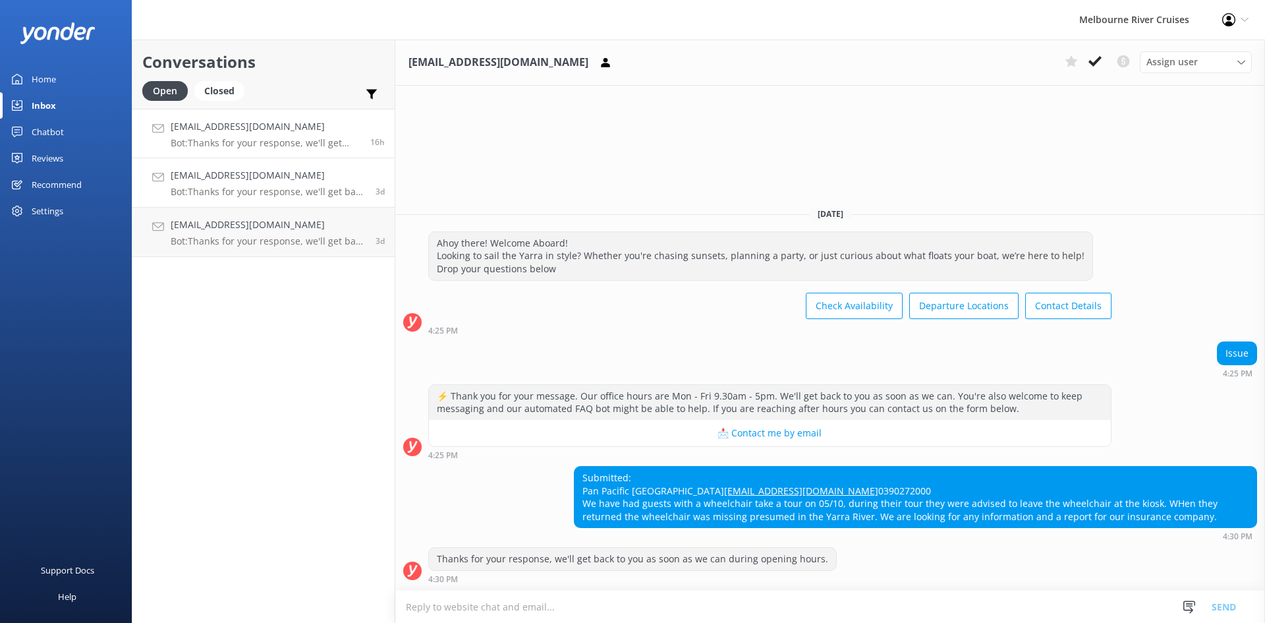
click at [260, 183] on div "[EMAIL_ADDRESS][DOMAIN_NAME] Bot: Thanks for your response, we'll get back to y…" at bounding box center [268, 182] width 195 height 29
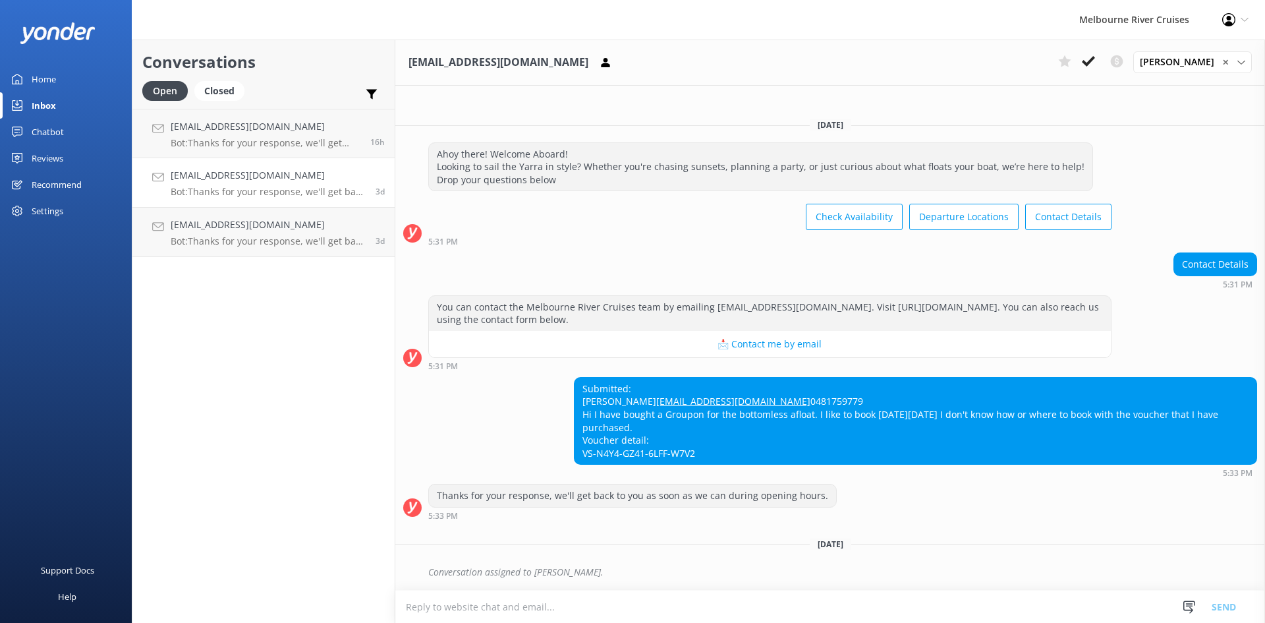
scroll to position [4, 0]
